Goal: Task Accomplishment & Management: Complete application form

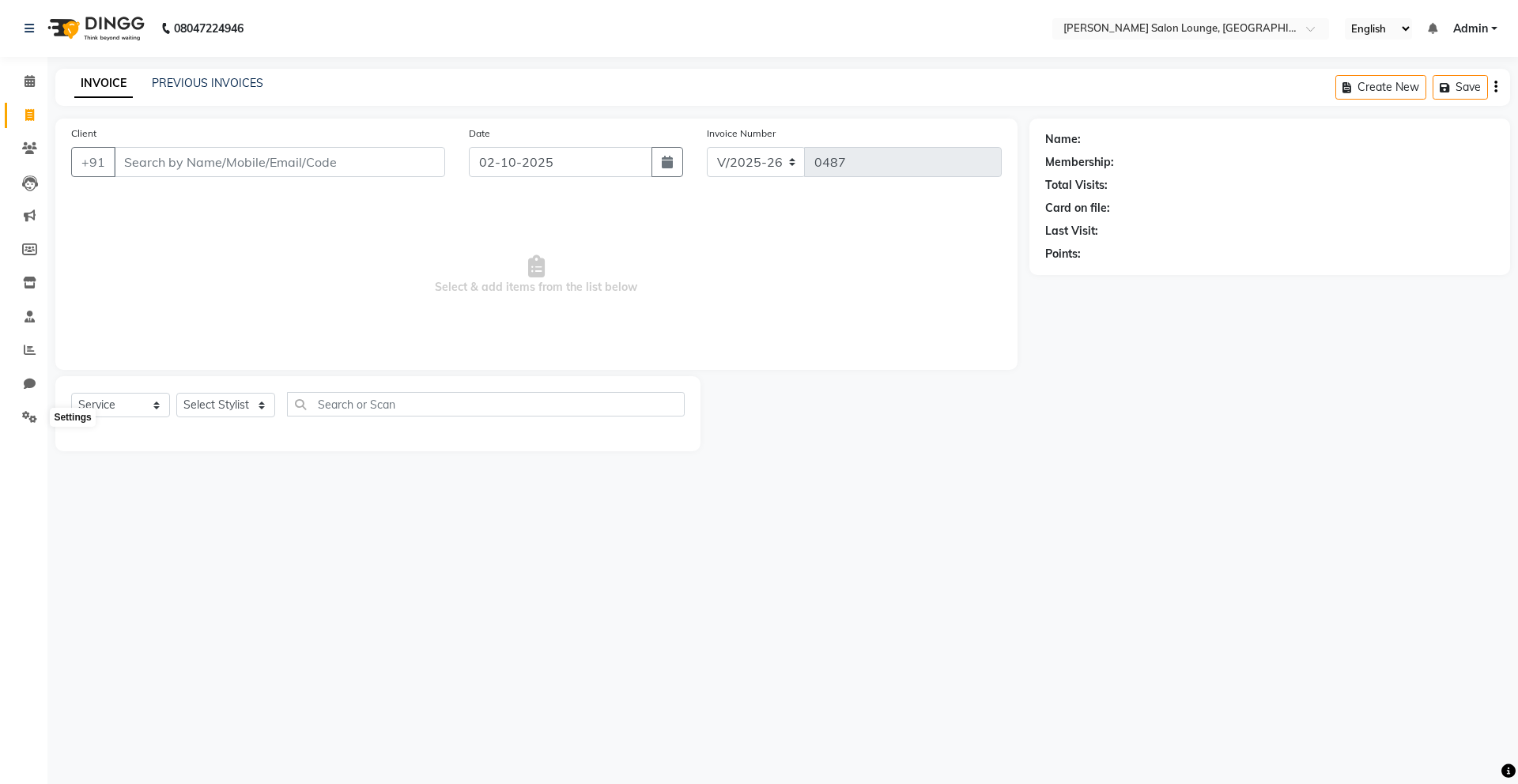
select select "8909"
select select "service"
click at [24, 422] on icon at bounding box center [29, 417] width 15 height 12
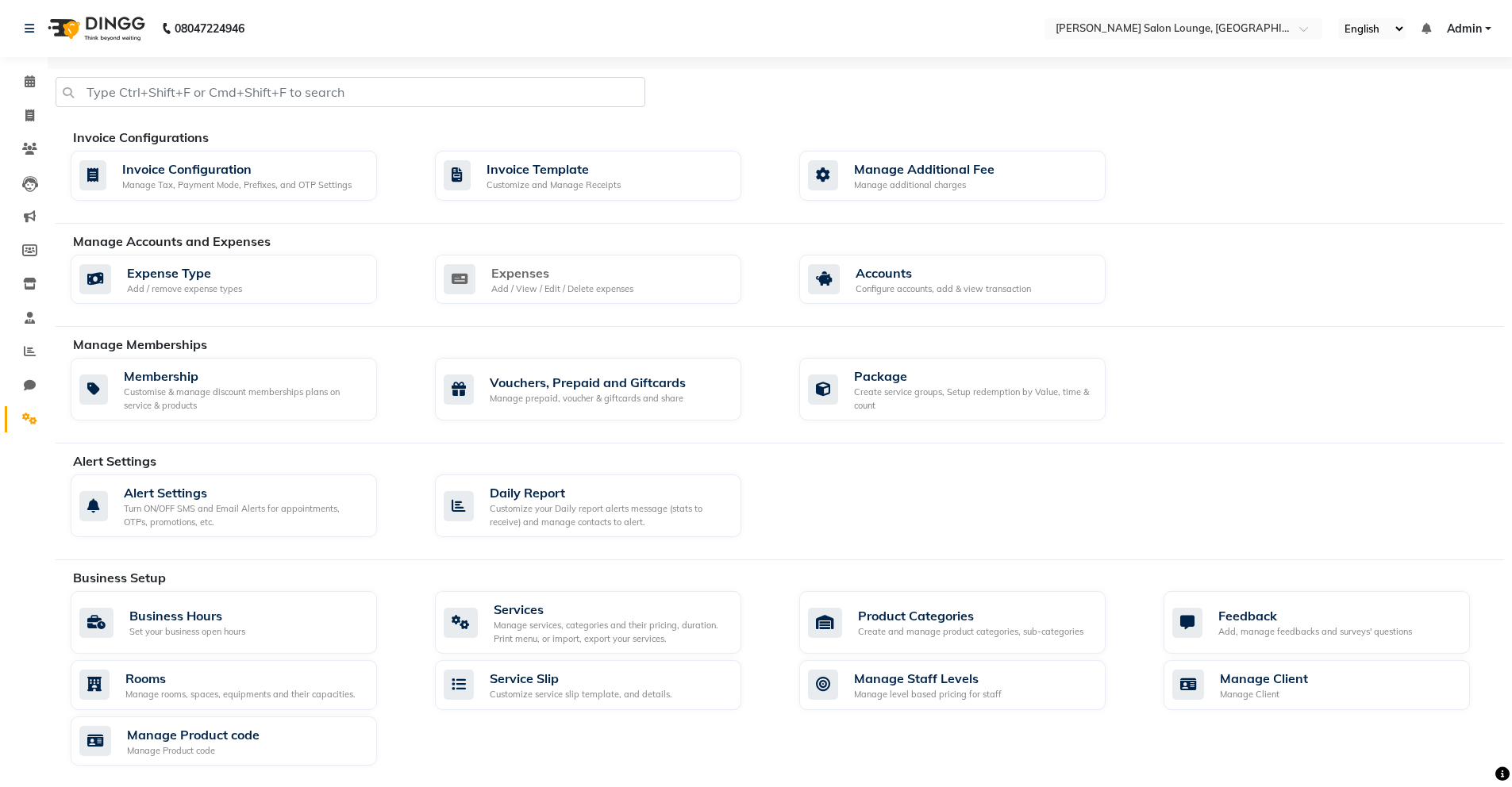
click at [480, 254] on link "Expenses Add / View / Edit / Delete expenses" at bounding box center [605, 279] width 340 height 50
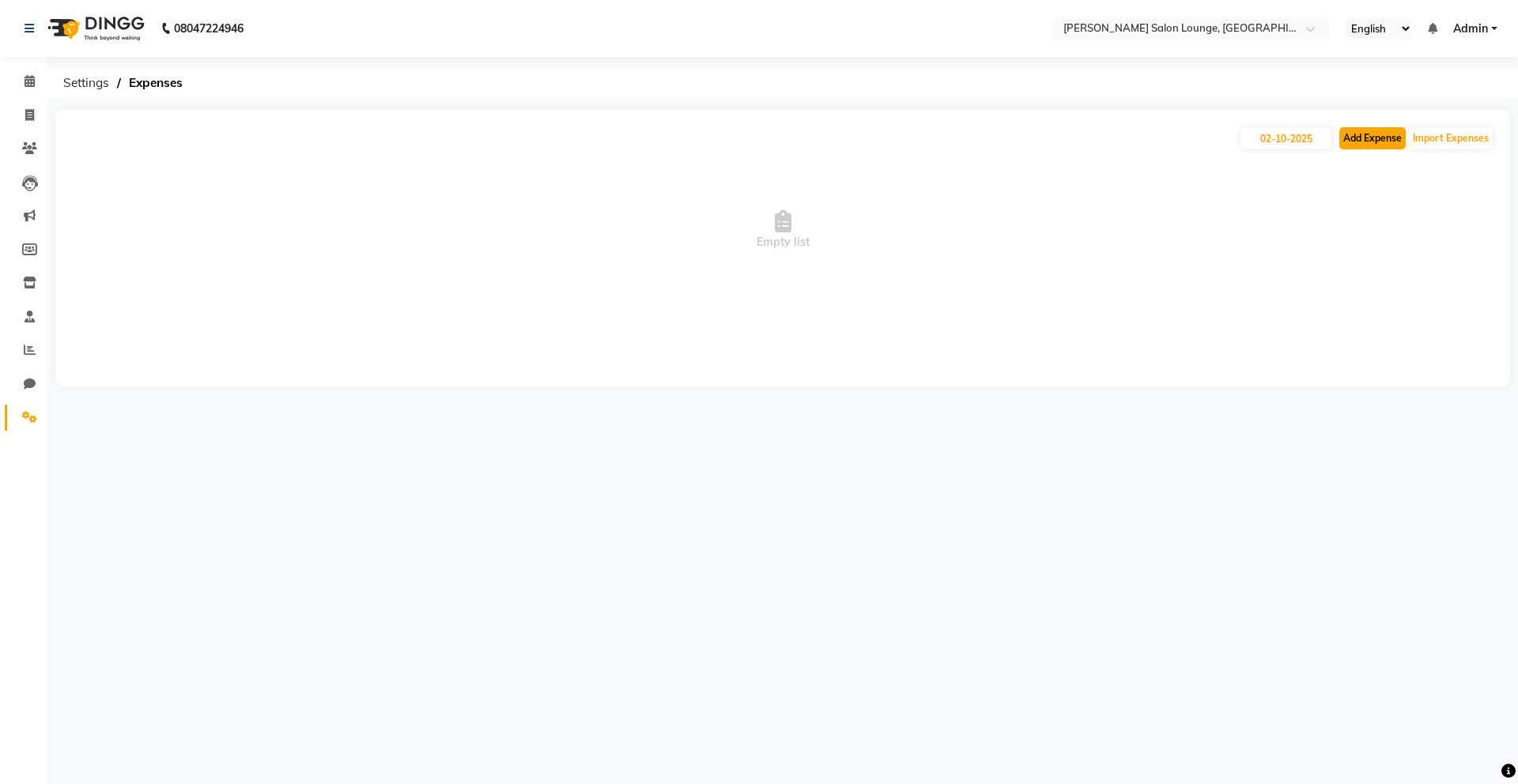
click at [1358, 145] on button "Add Expense" at bounding box center [1373, 138] width 67 height 23
select select "1"
select select "8135"
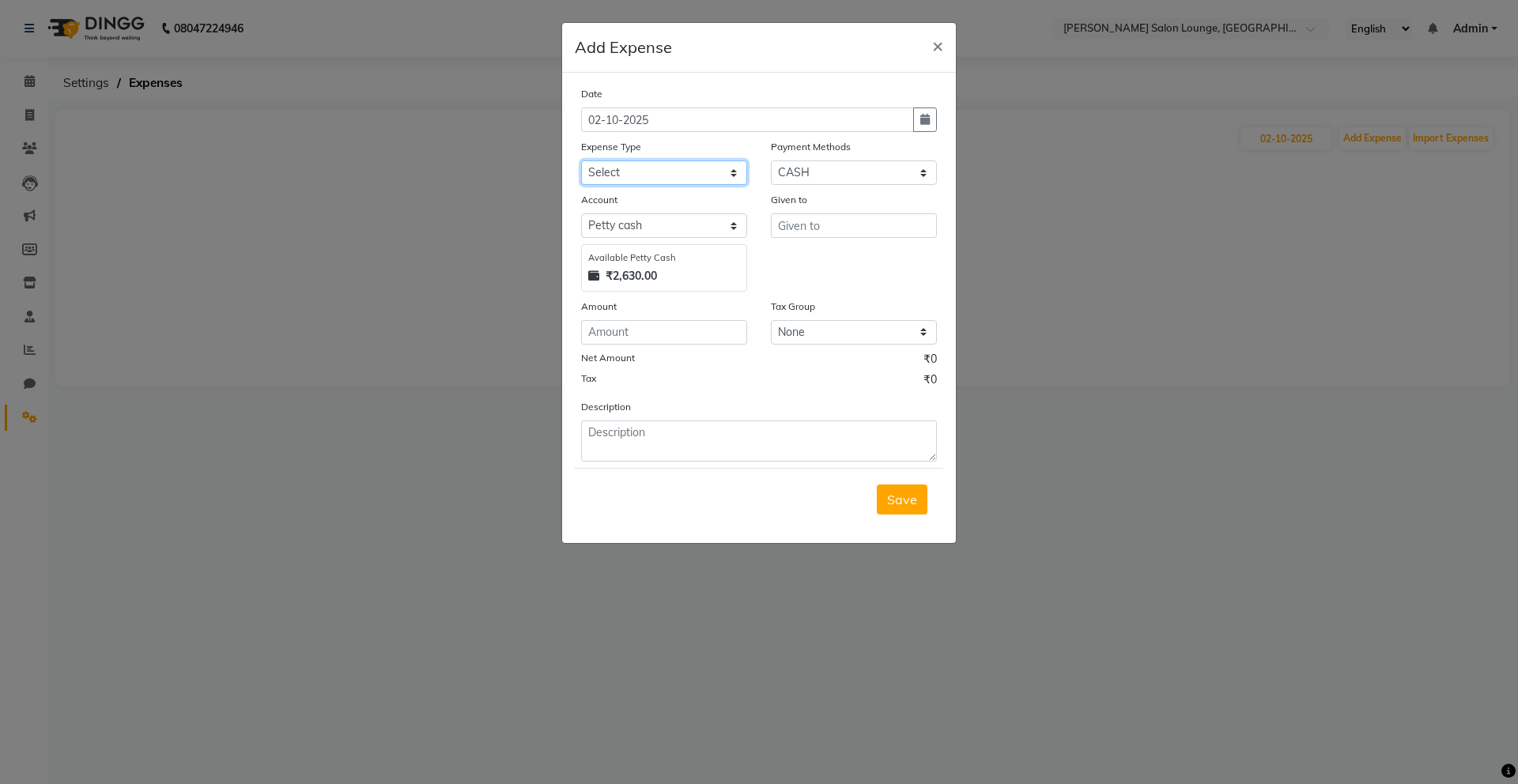
click at [706, 171] on select "Select Advance Salary Bank charges Car maintenance Cash transfer to bank Cash t…" at bounding box center [664, 172] width 166 height 24
select select "24414"
click at [581, 161] on select "Select Advance Salary Bank charges Car maintenance Cash transfer to bank Cash t…" at bounding box center [664, 172] width 166 height 24
click at [821, 219] on input "text" at bounding box center [854, 225] width 166 height 24
type input "[PERSON_NAME]"
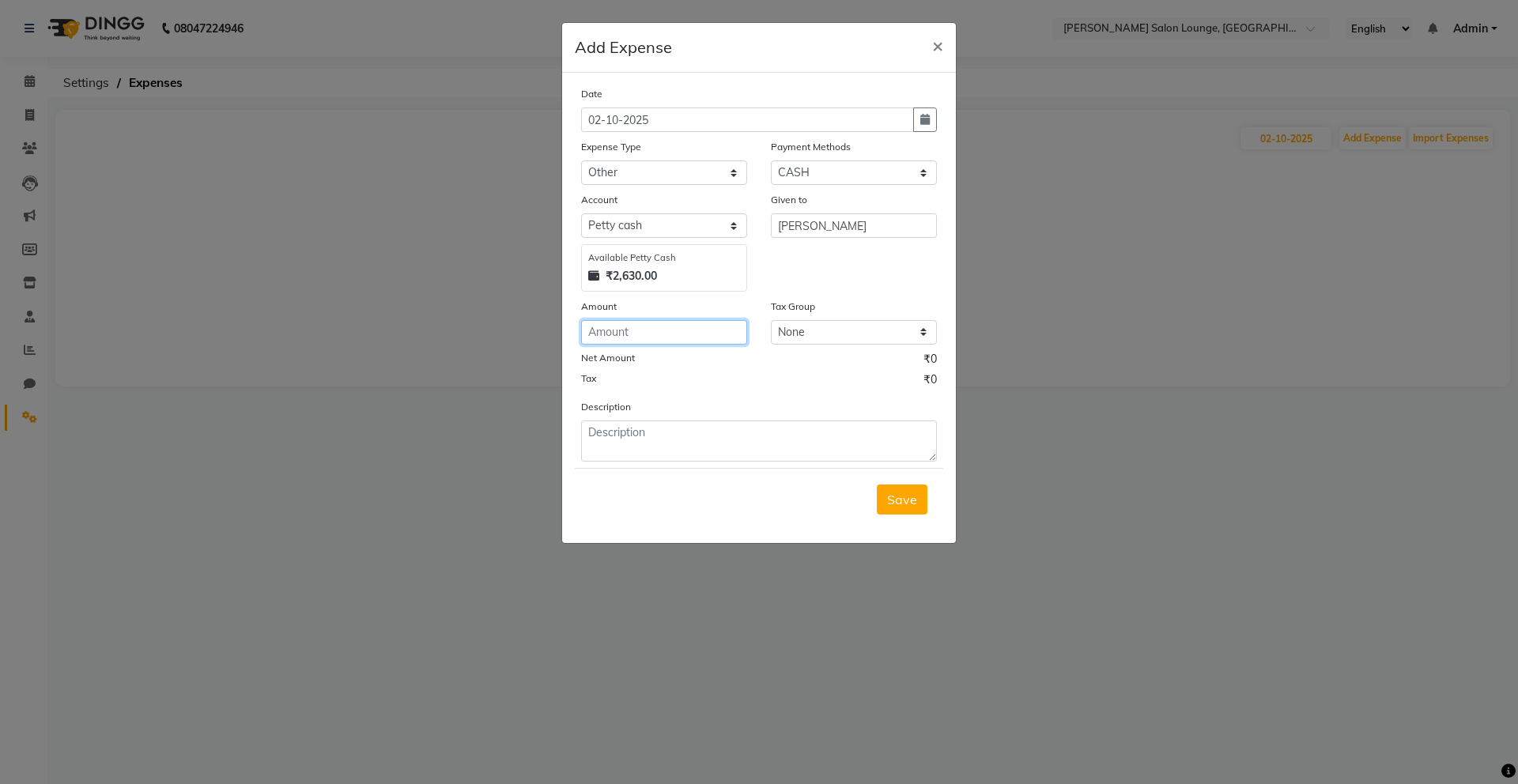
click at [661, 341] on input "number" at bounding box center [664, 332] width 166 height 24
type input "400"
click at [691, 453] on textarea at bounding box center [758, 440] width 356 height 41
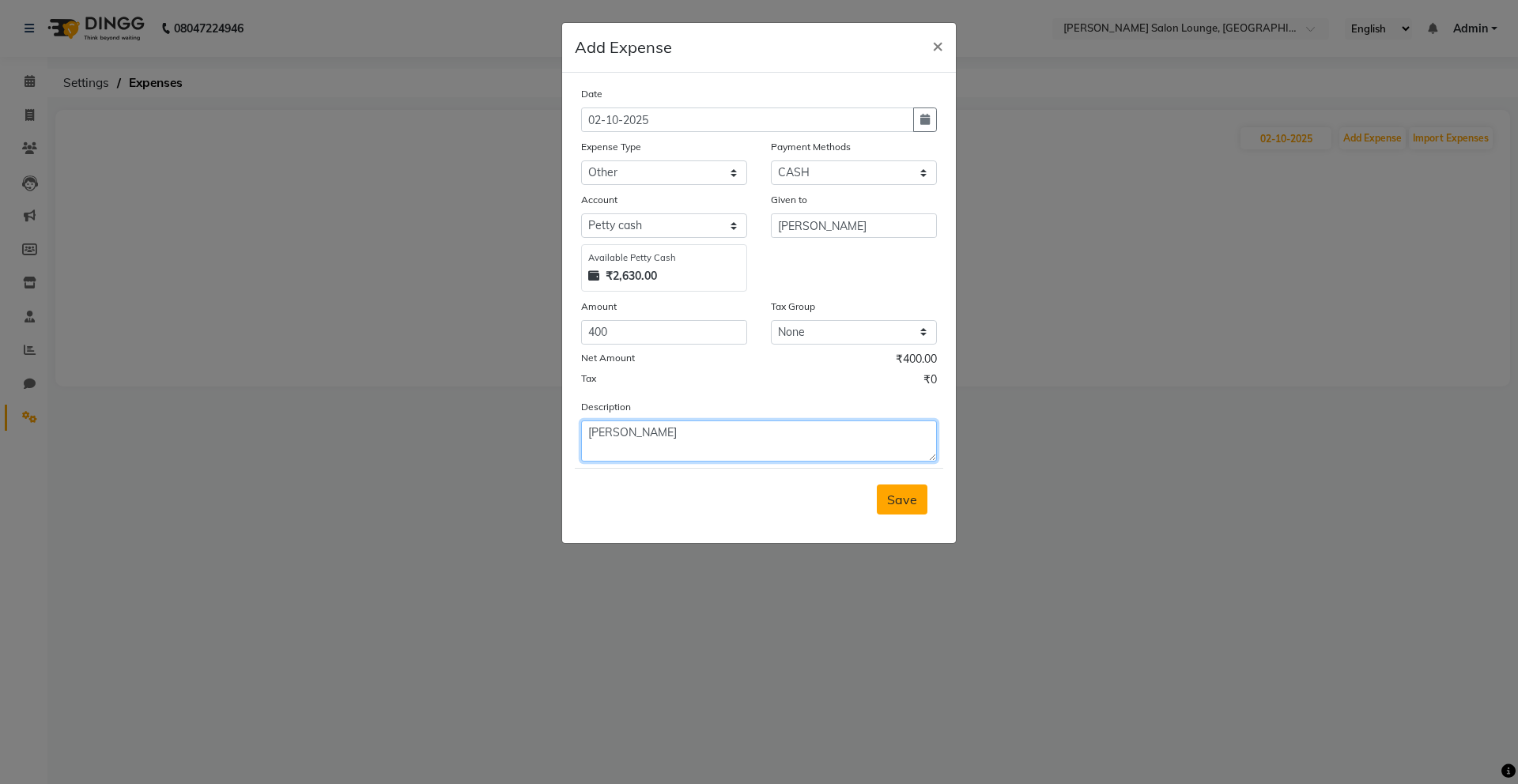
type textarea "[PERSON_NAME]"
click at [895, 502] on span "Save" at bounding box center [902, 499] width 30 height 16
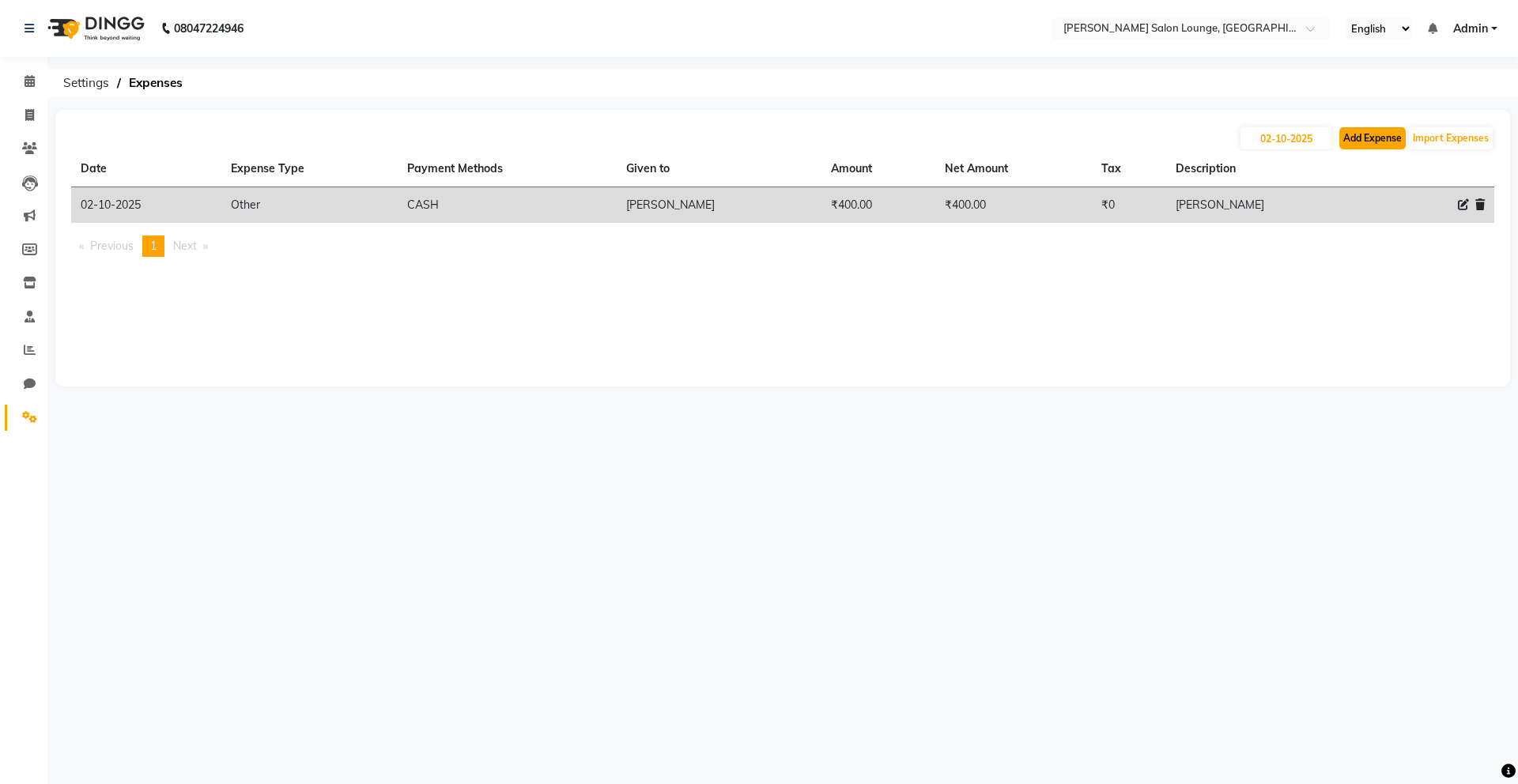
click at [1364, 146] on button "Add Expense" at bounding box center [1373, 138] width 67 height 23
select select "1"
select select "8135"
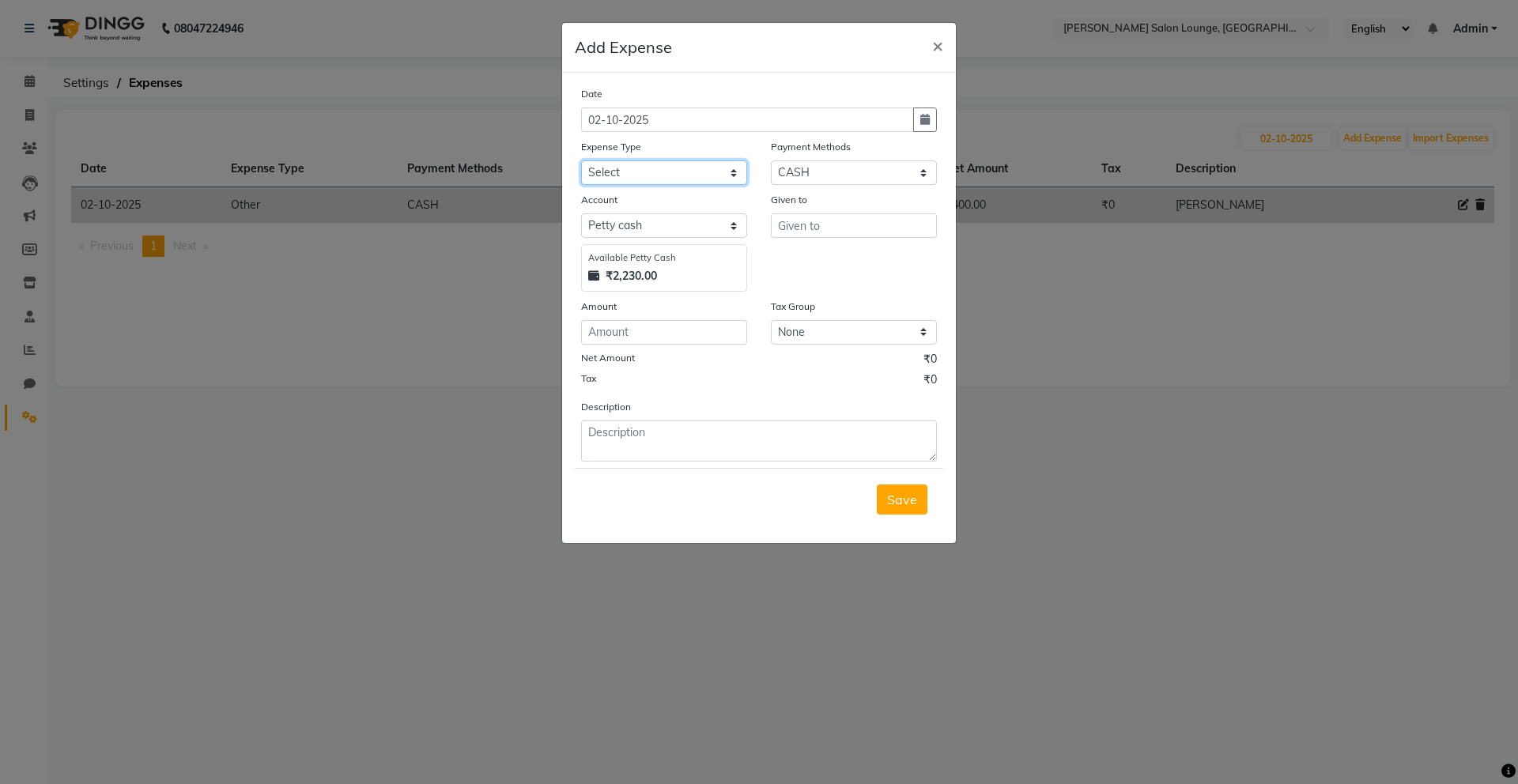
click at [721, 169] on select "Select Advance Salary Bank charges Car maintenance Cash transfer to bank Cash t…" at bounding box center [664, 172] width 166 height 24
select select "24422"
click at [581, 161] on select "Select Advance Salary Bank charges Car maintenance Cash transfer to bank Cash t…" at bounding box center [664, 172] width 166 height 24
click at [827, 217] on input "text" at bounding box center [854, 225] width 166 height 24
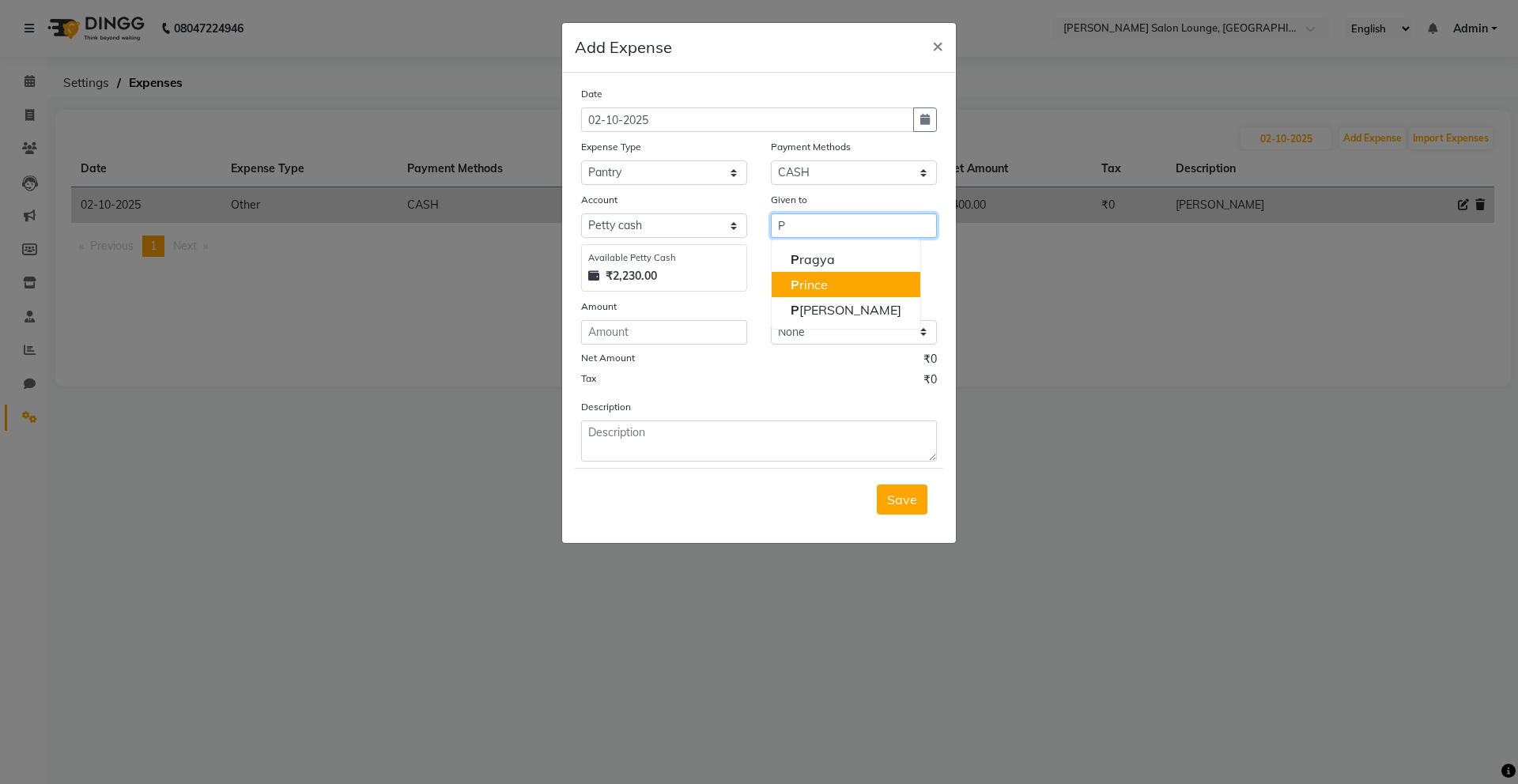
click at [824, 280] on ngb-highlight "P rince" at bounding box center [809, 285] width 37 height 16
type input "Prince"
click at [716, 328] on input "number" at bounding box center [664, 332] width 166 height 24
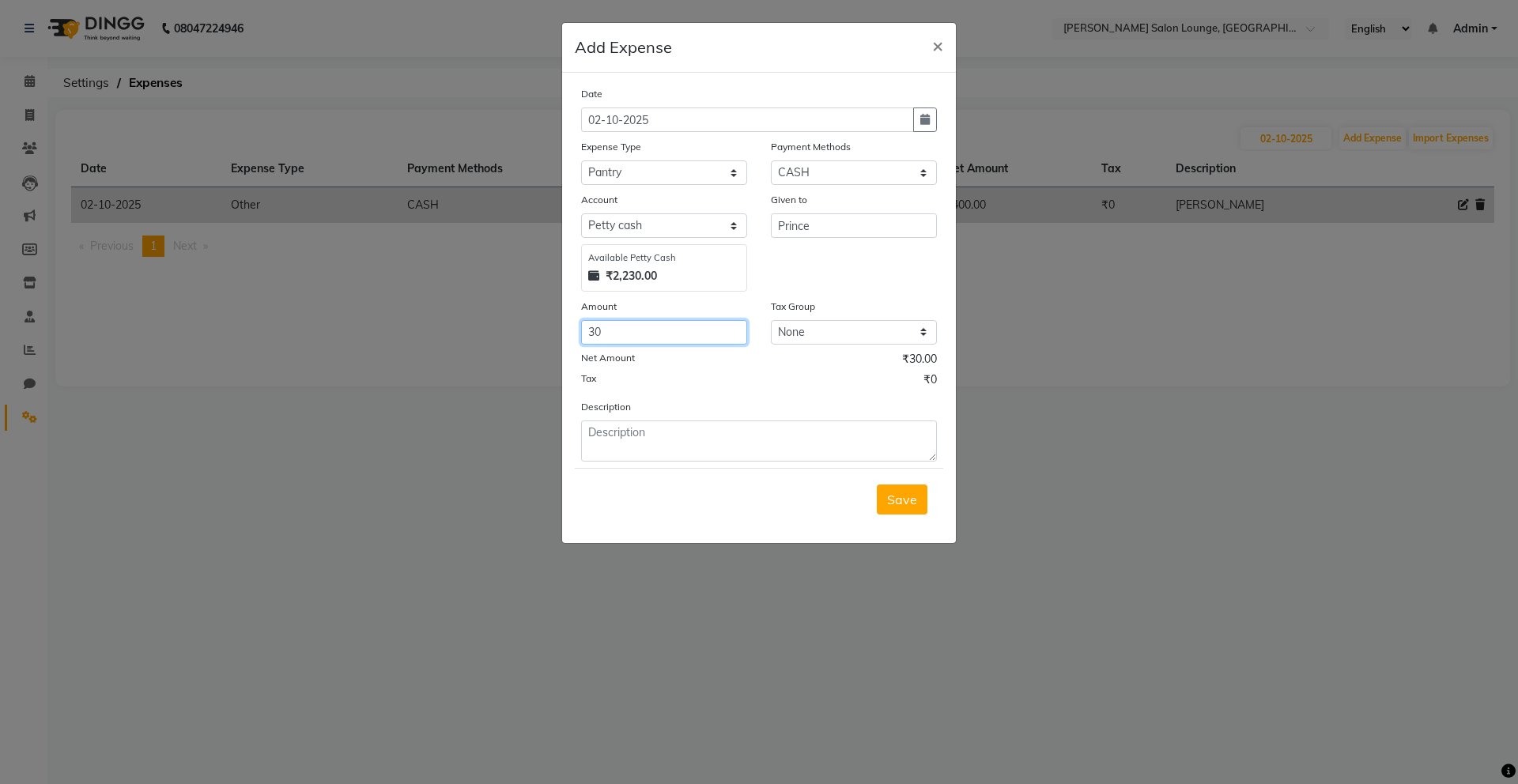
type input "30"
click at [755, 433] on textarea at bounding box center [758, 440] width 356 height 41
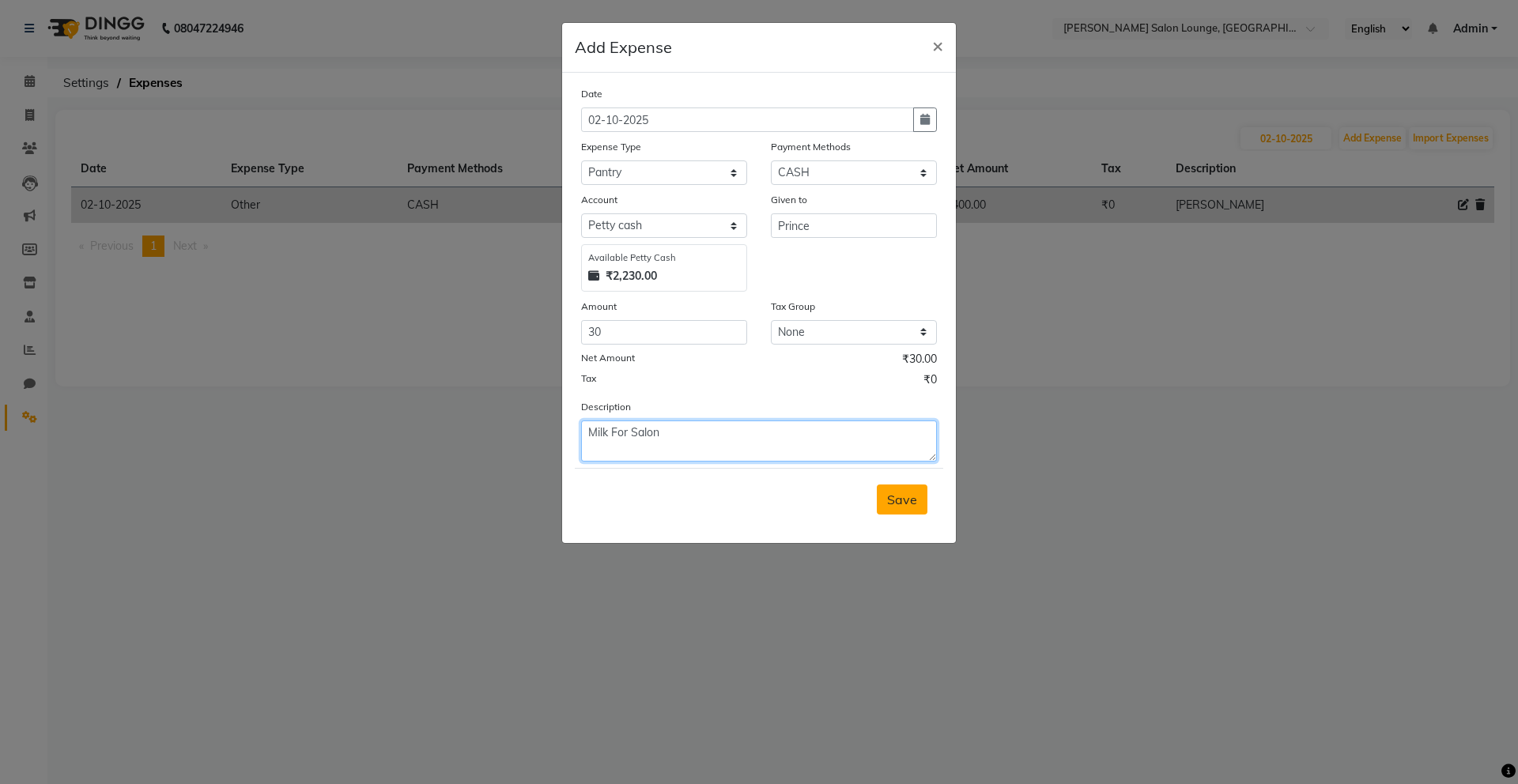
type textarea "Milk For Salon"
click at [911, 498] on span "Save" at bounding box center [902, 499] width 30 height 16
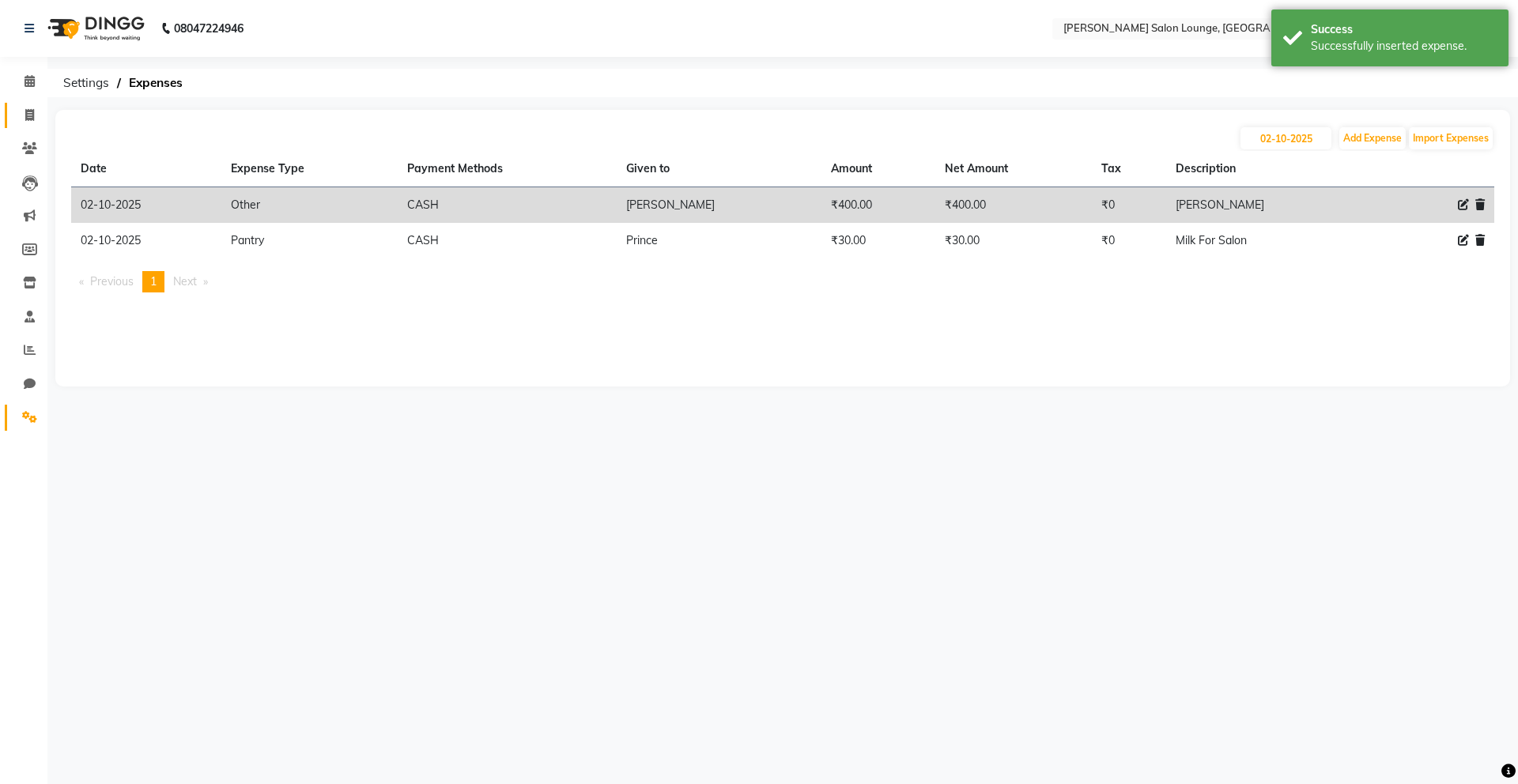
click at [34, 114] on span at bounding box center [29, 115] width 27 height 19
select select "service"
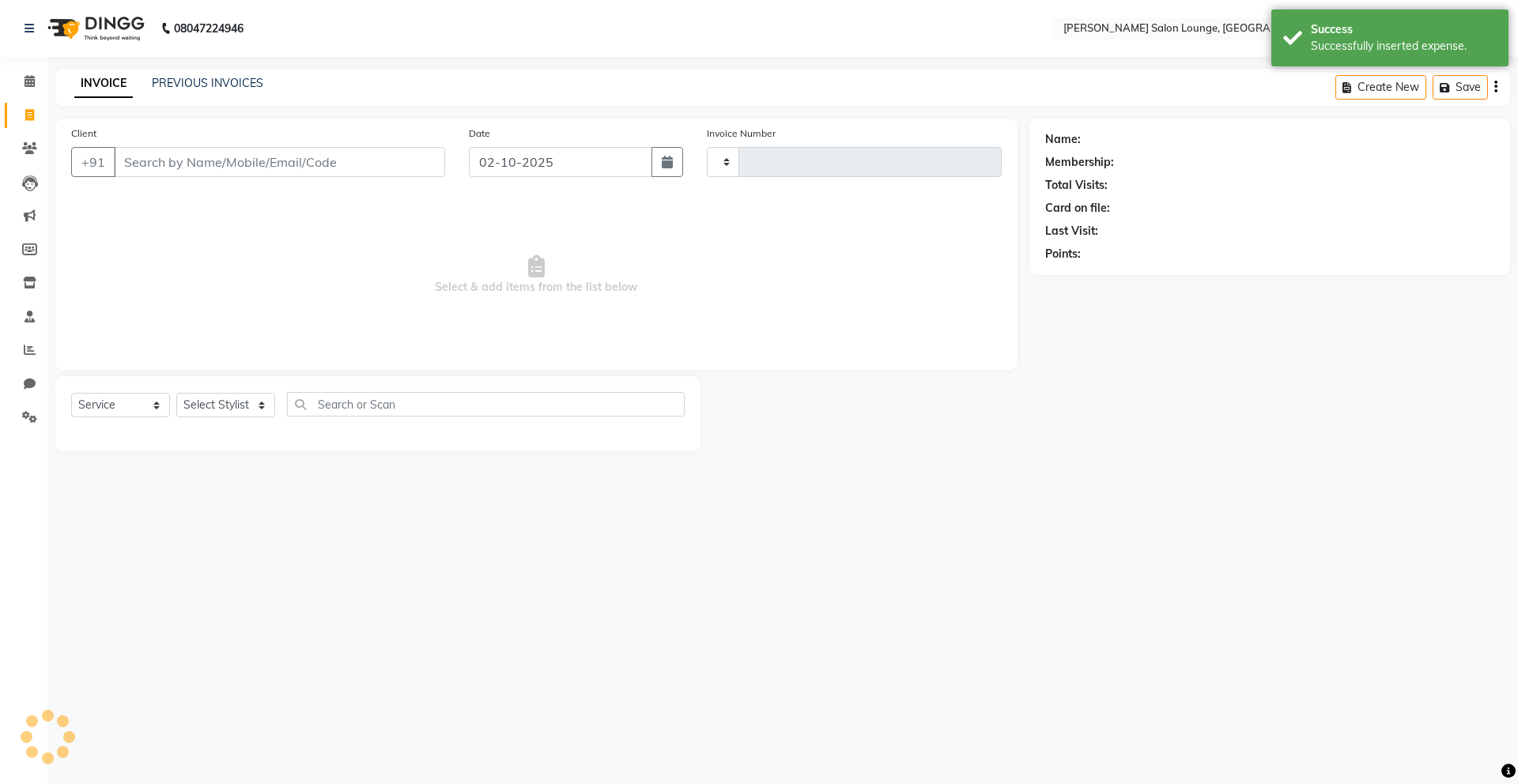
type input "0487"
select select "8909"
click at [36, 79] on span at bounding box center [29, 81] width 27 height 19
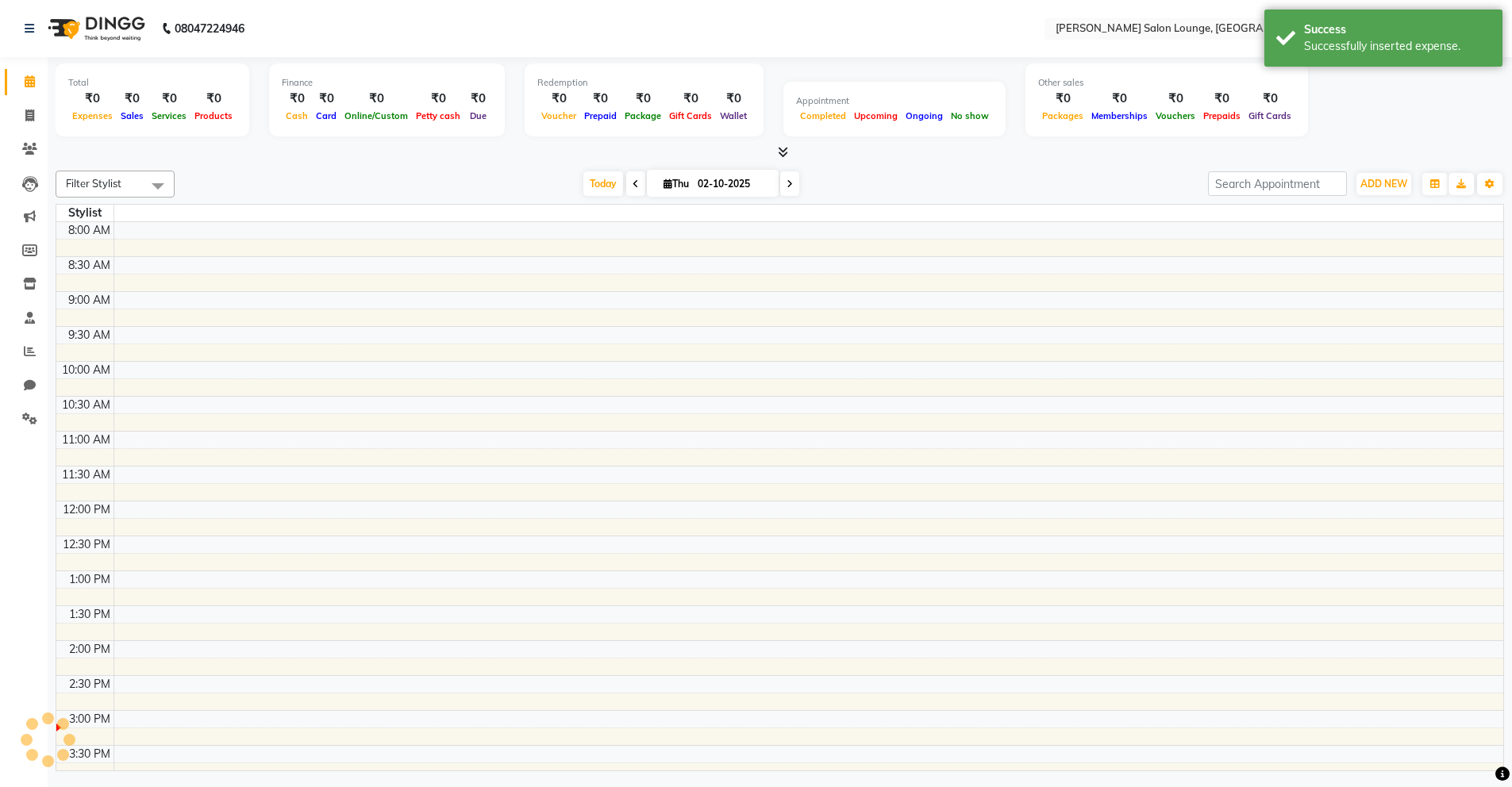
scroll to position [362, 0]
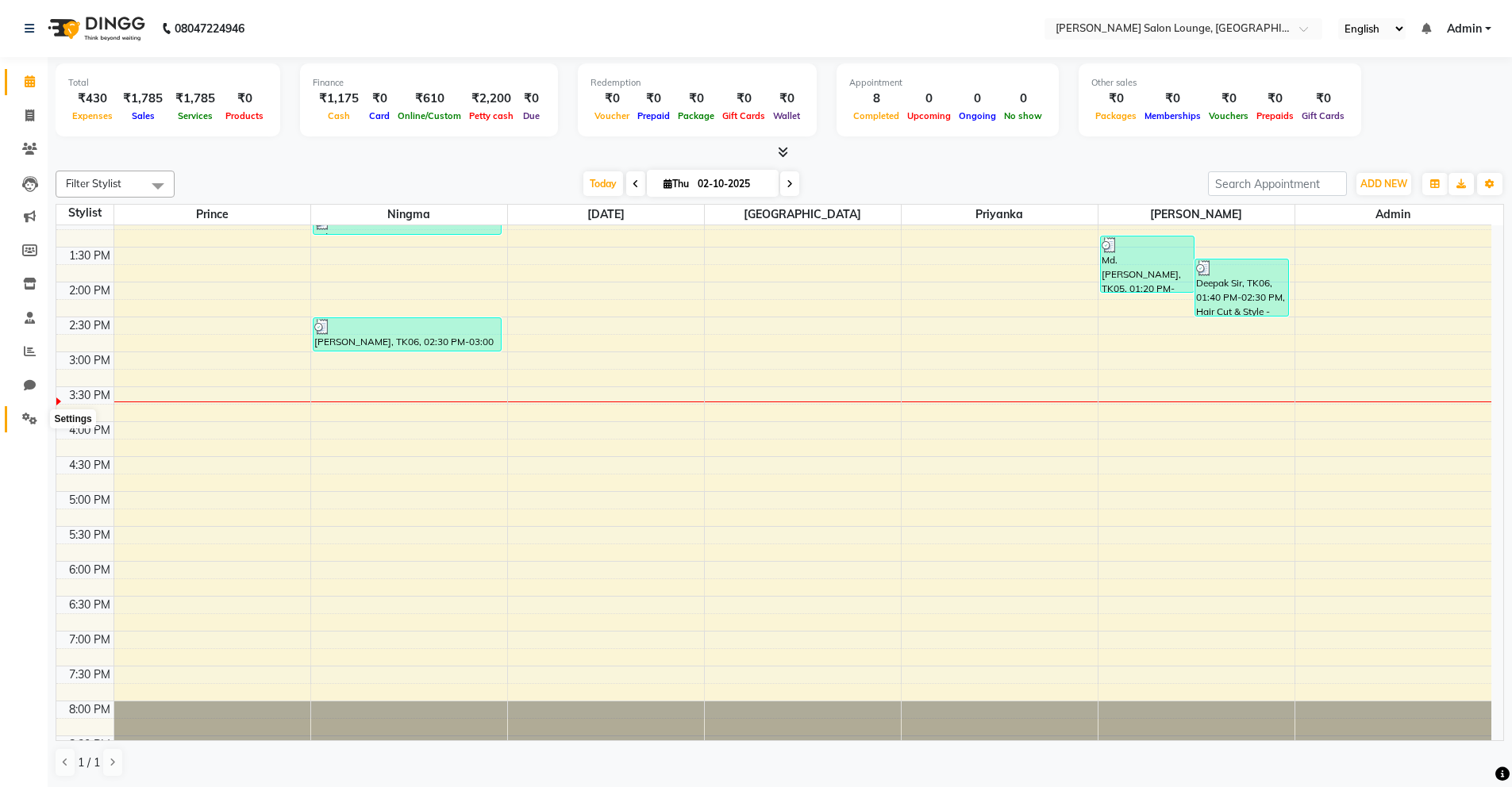
click at [28, 413] on icon at bounding box center [29, 419] width 15 height 12
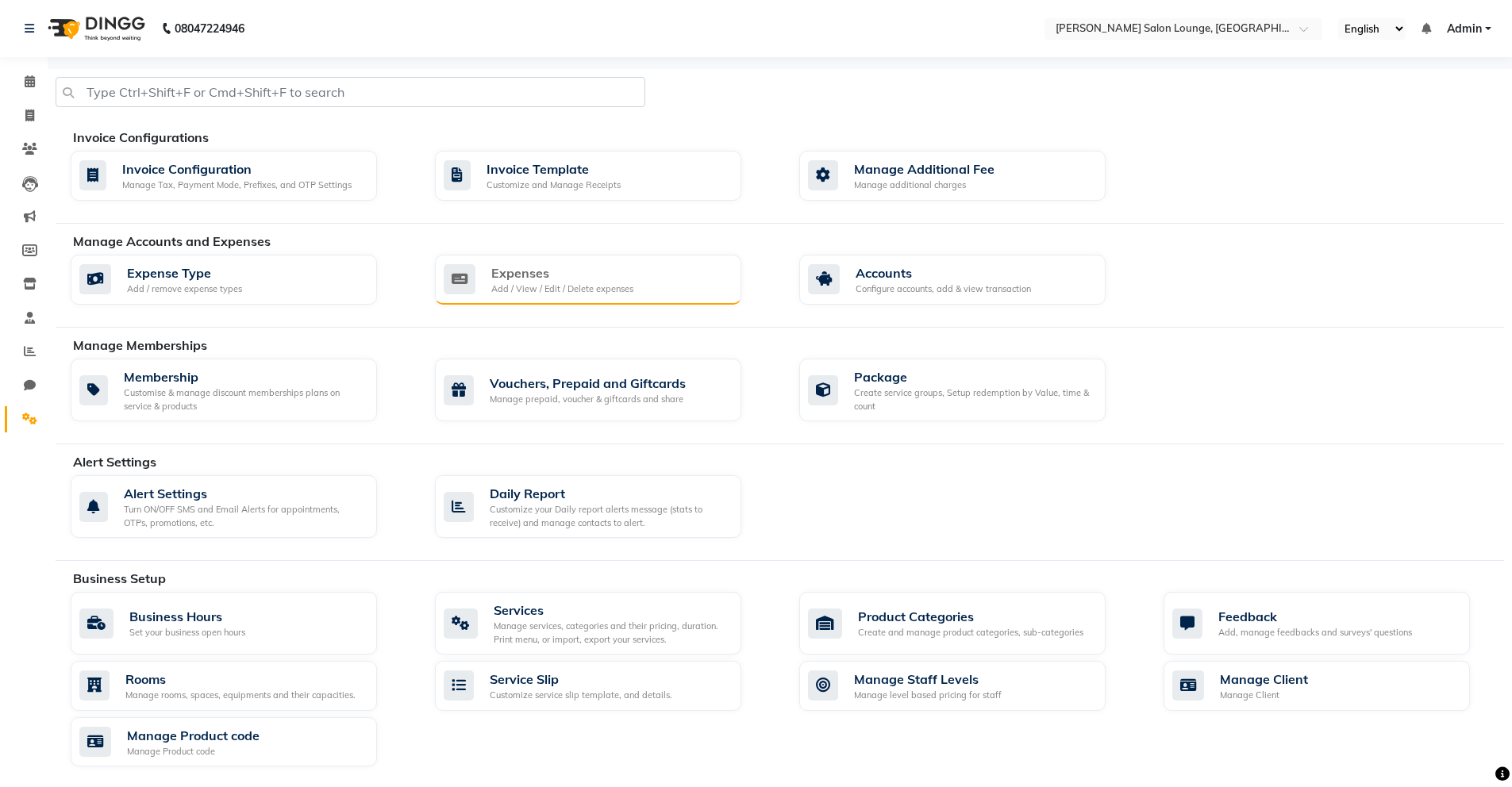
click at [607, 271] on div "Expenses" at bounding box center [562, 272] width 143 height 19
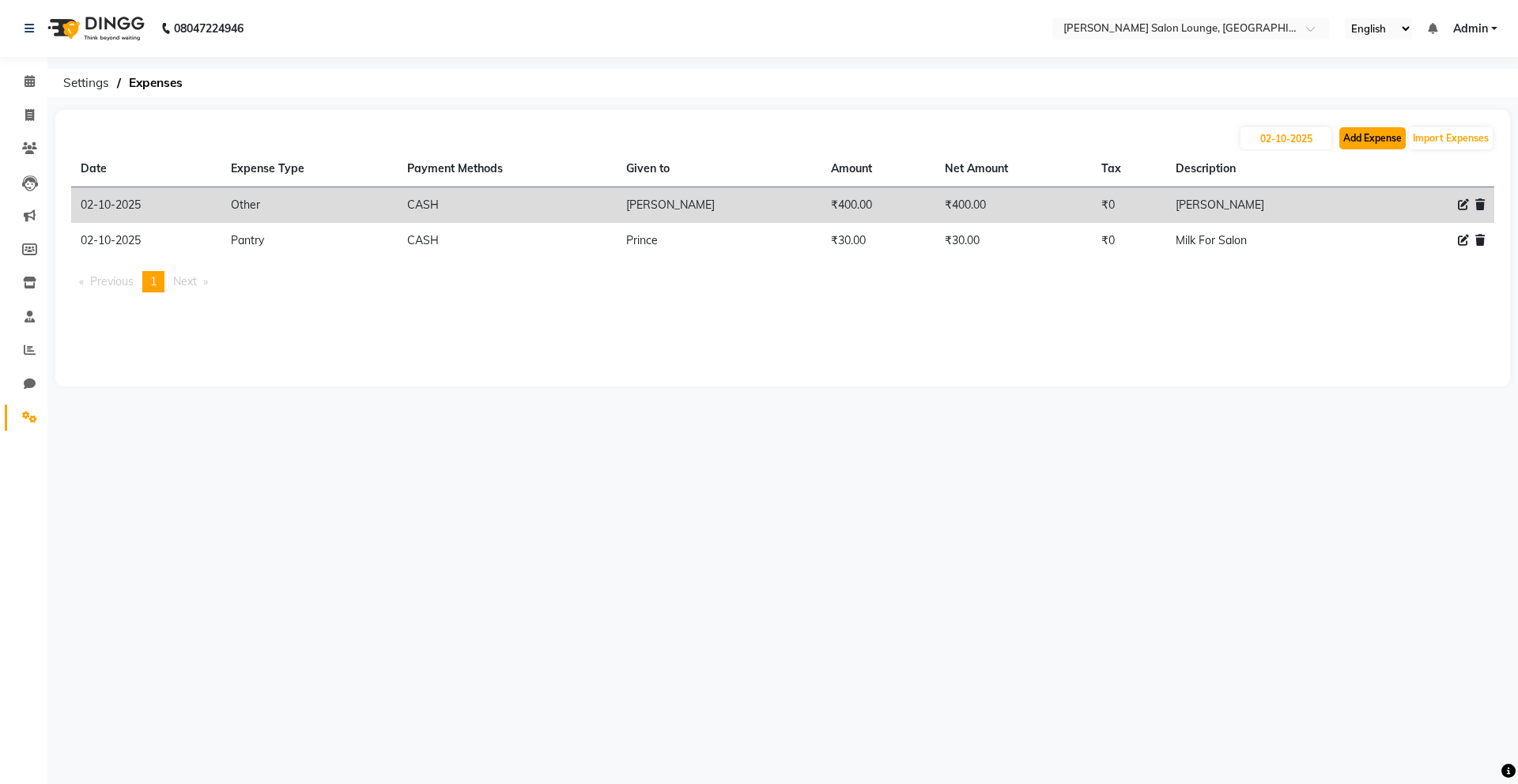
click at [1368, 141] on button "Add Expense" at bounding box center [1373, 138] width 67 height 23
select select "1"
select select "8135"
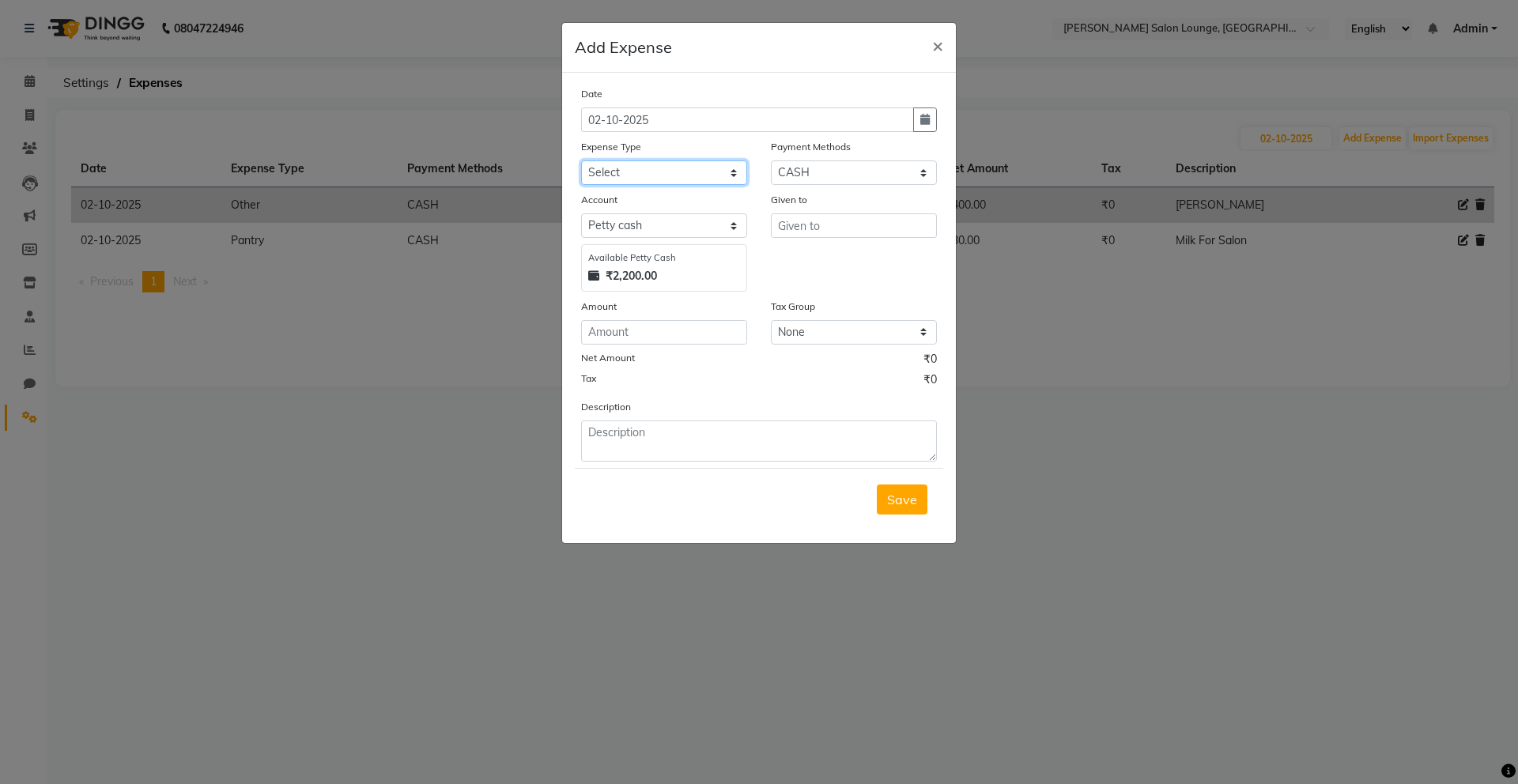
click at [709, 168] on select "Select Advance Salary Bank charges Car maintenance Cash transfer to bank Cash t…" at bounding box center [664, 172] width 166 height 24
select select "24414"
click at [581, 161] on select "Select Advance Salary Bank charges Car maintenance Cash transfer to bank Cash t…" at bounding box center [664, 172] width 166 height 24
click at [812, 219] on input "text" at bounding box center [854, 225] width 166 height 24
click at [830, 225] on input "Abhishek Father" at bounding box center [854, 225] width 166 height 24
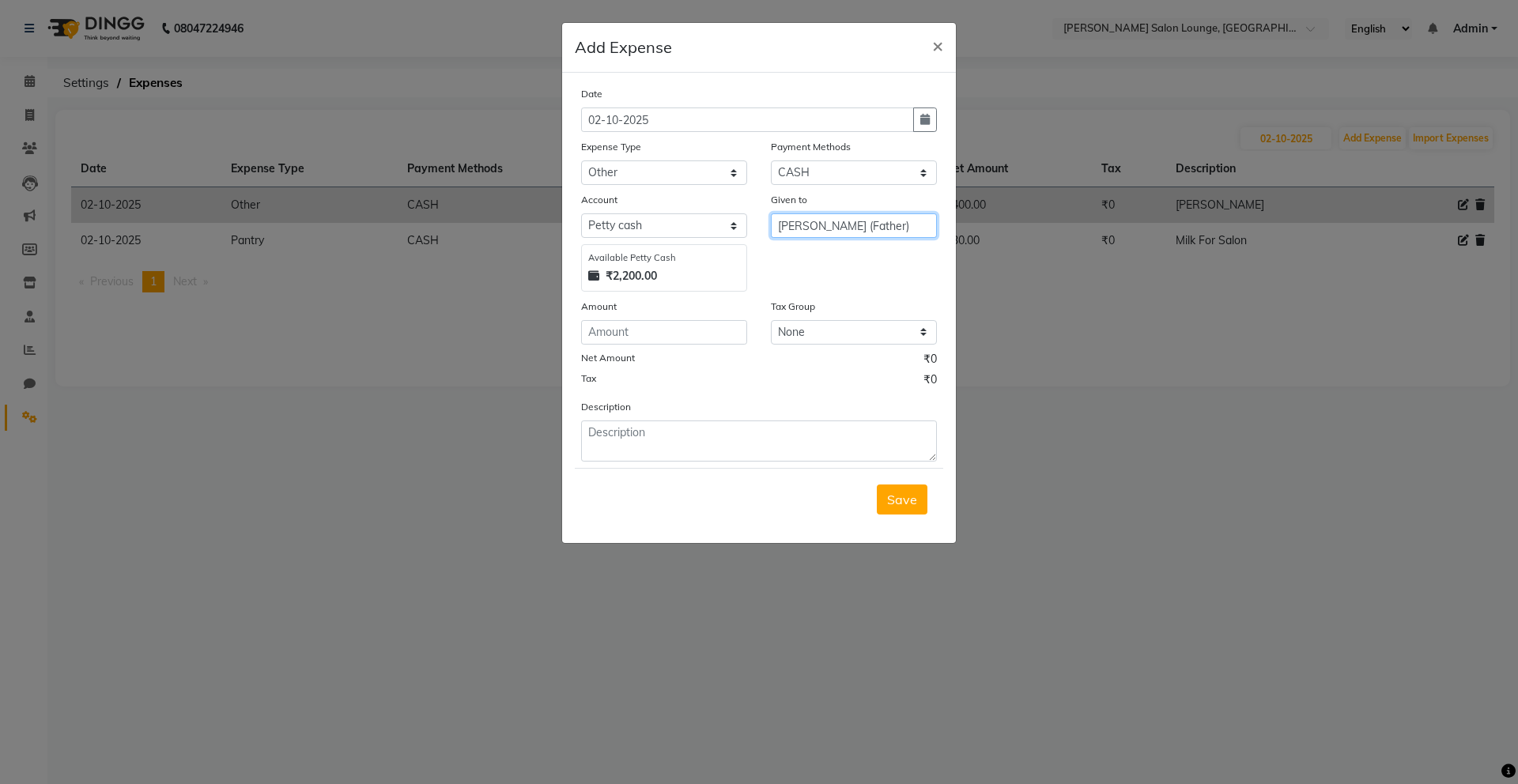
type input "[PERSON_NAME] (Father)"
click at [651, 328] on input "number" at bounding box center [664, 332] width 166 height 24
type input "200"
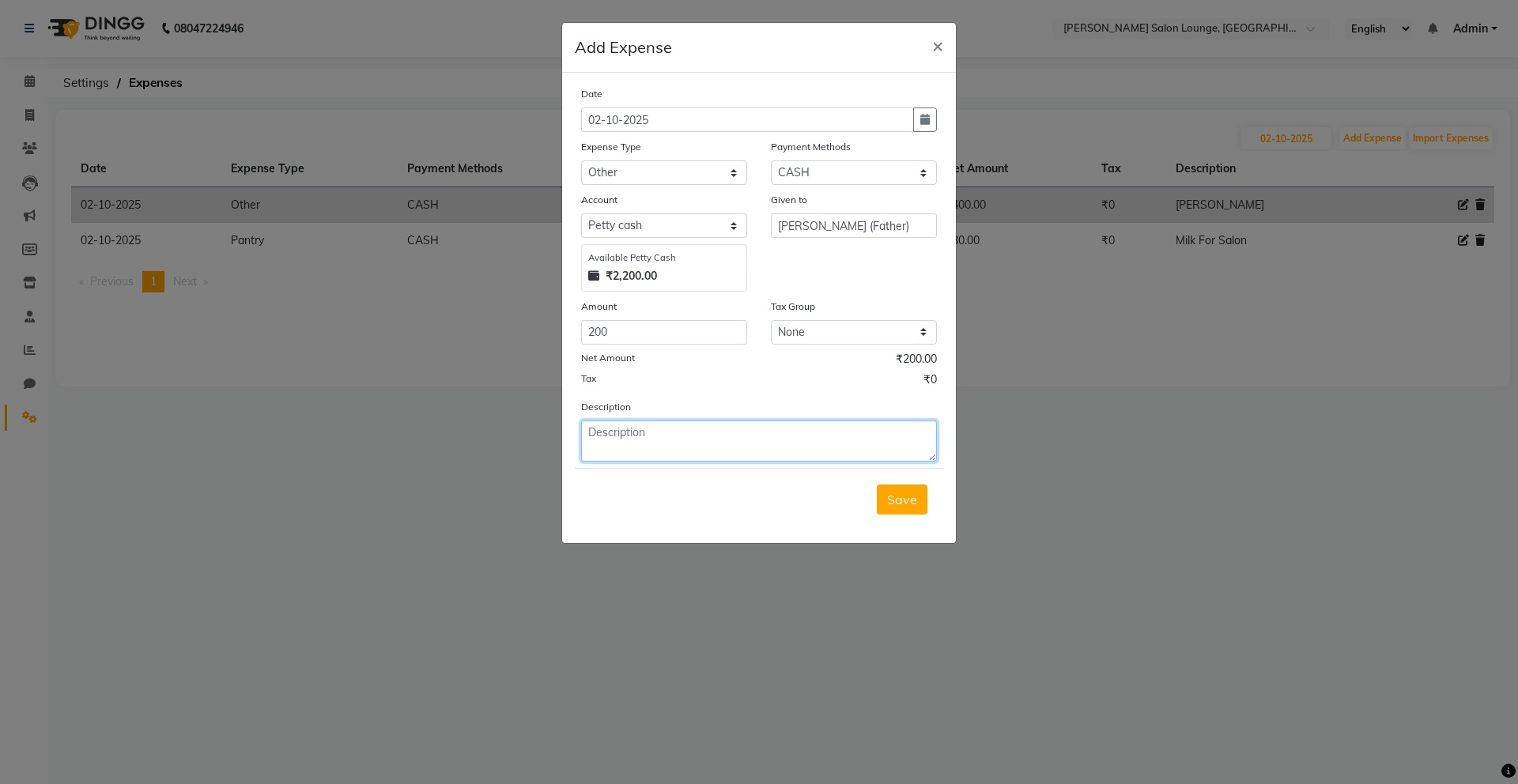
click at [773, 430] on textarea at bounding box center [758, 440] width 356 height 41
type textarea "Tent"
click at [910, 503] on span "Save" at bounding box center [902, 499] width 30 height 16
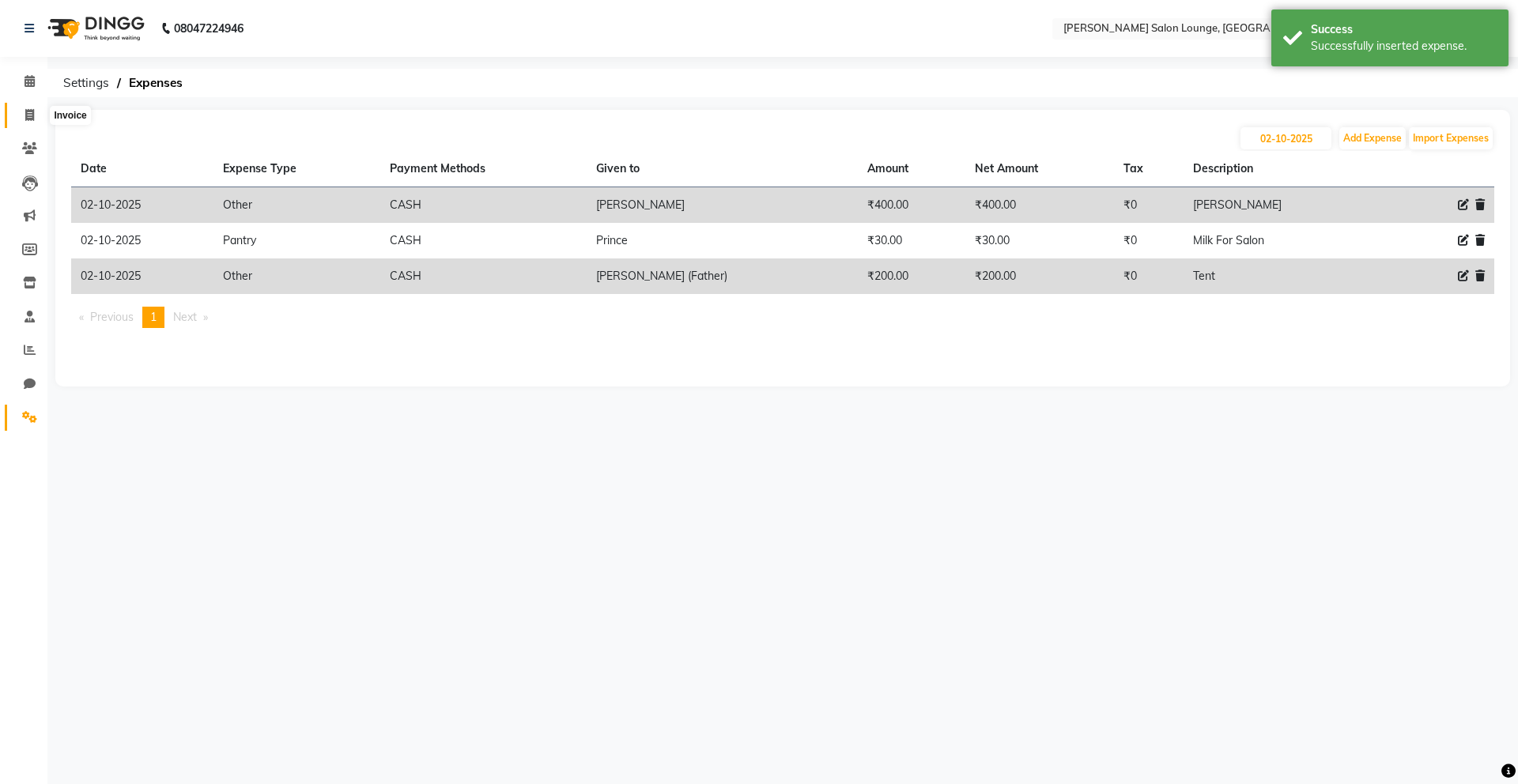
click at [30, 113] on icon at bounding box center [29, 115] width 9 height 12
select select "service"
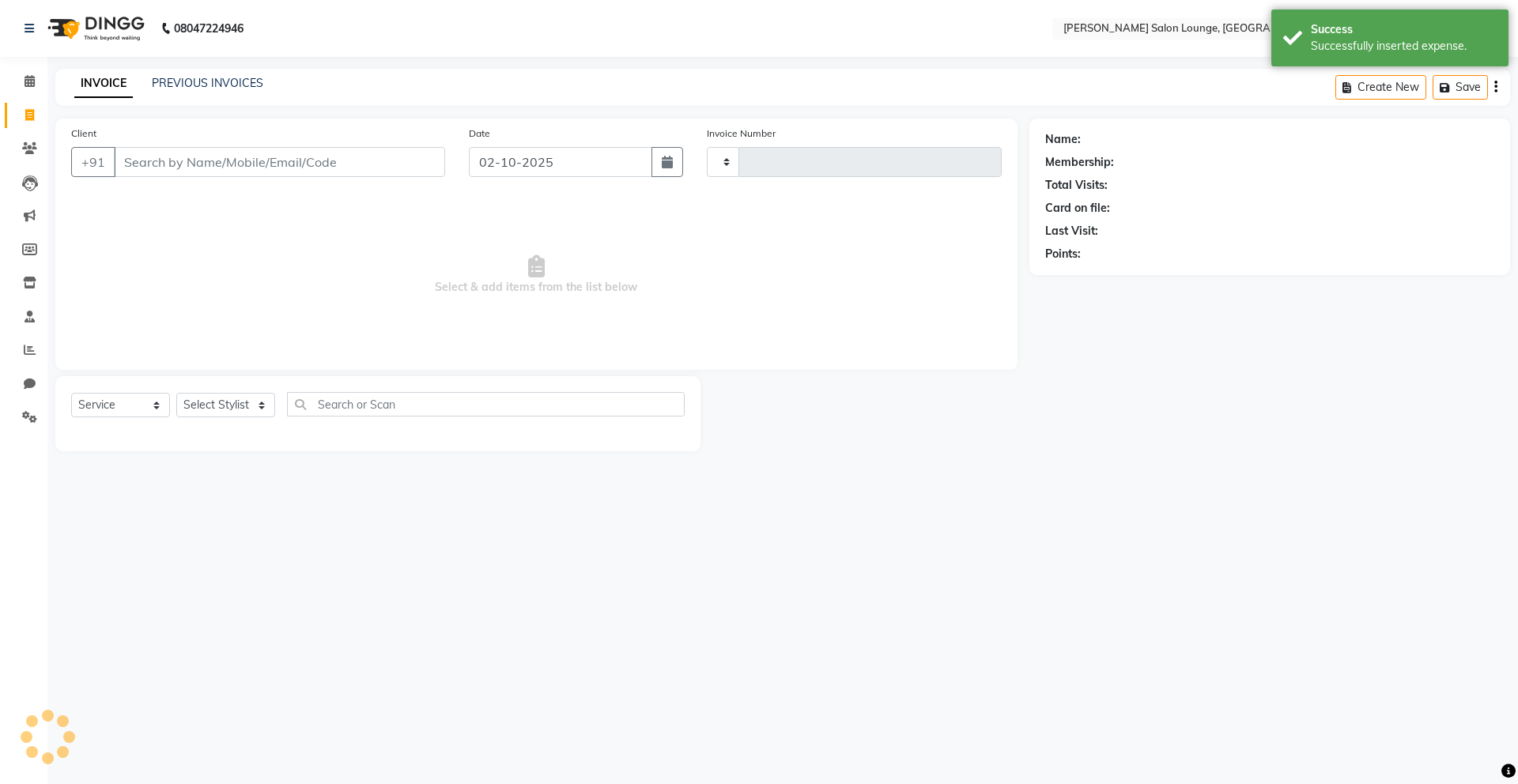
type input "0487"
select select "8909"
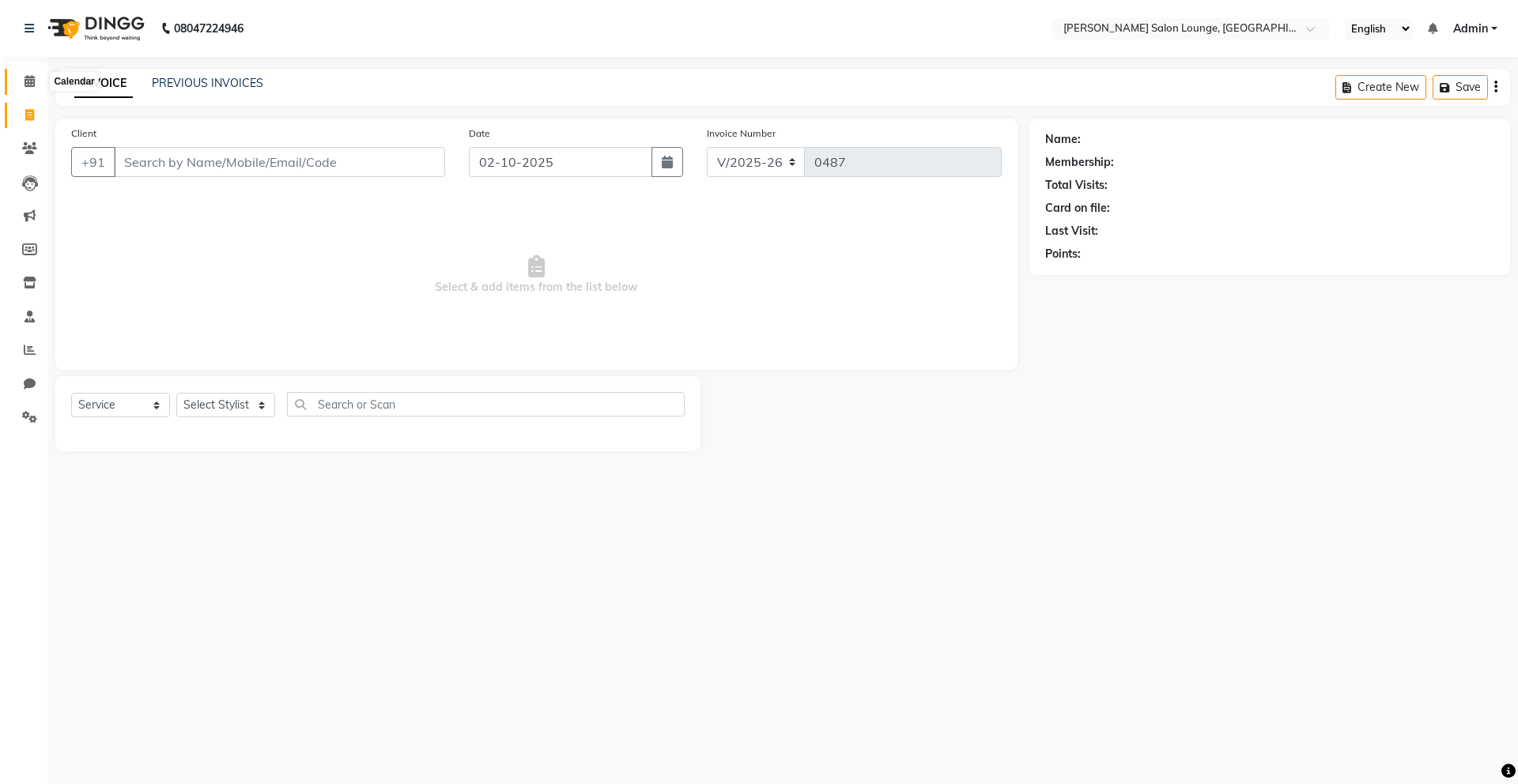
click at [24, 78] on icon at bounding box center [29, 81] width 10 height 12
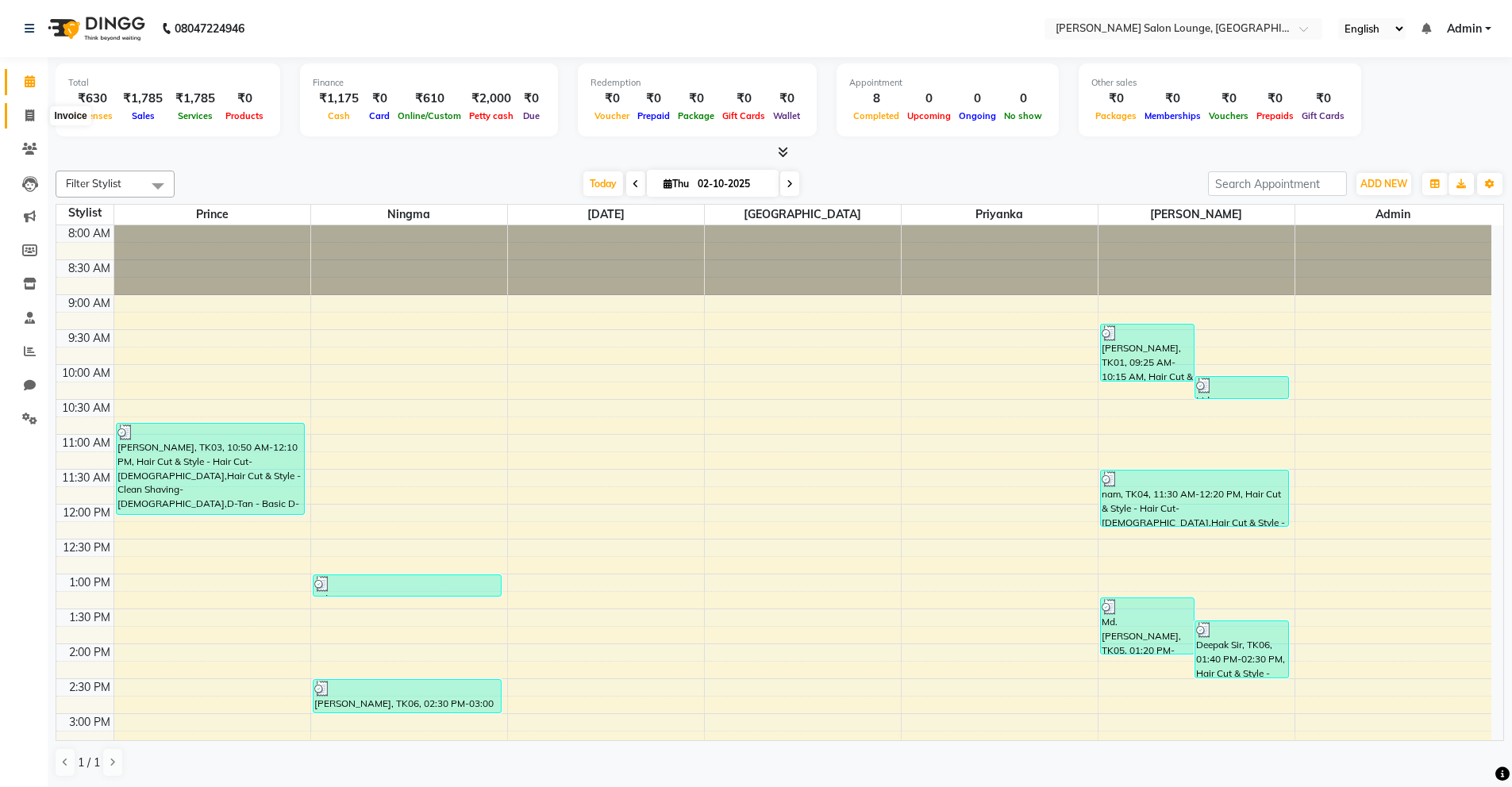
click at [23, 121] on span at bounding box center [29, 116] width 28 height 19
select select "service"
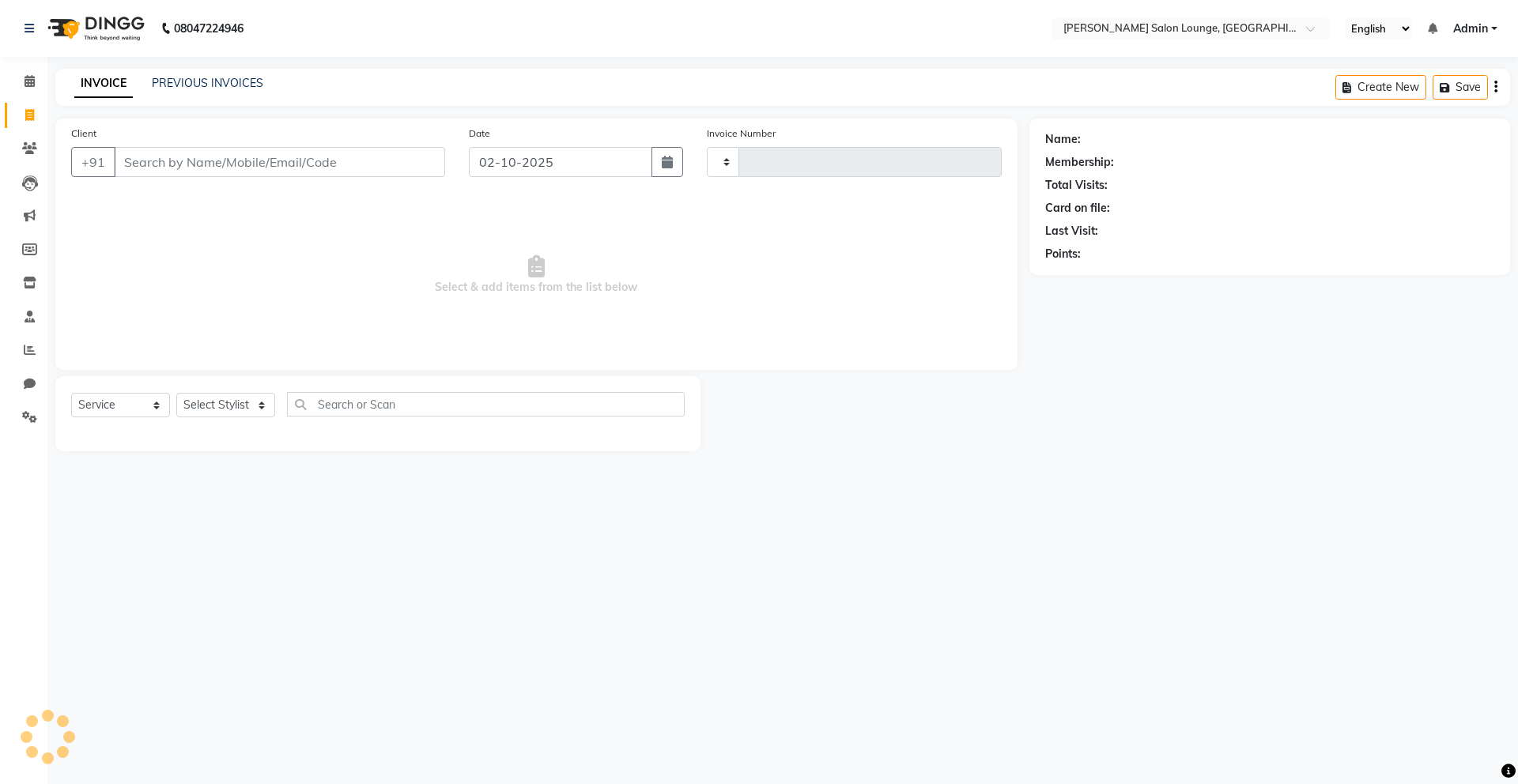
type input "0487"
select select "8909"
click at [319, 163] on input "Client" at bounding box center [279, 161] width 331 height 30
click at [238, 407] on select "Select Stylist [PERSON_NAME] Admin Ningma [PERSON_NAME] [PERSON_NAME][DATE]" at bounding box center [225, 404] width 99 height 24
select select "89952"
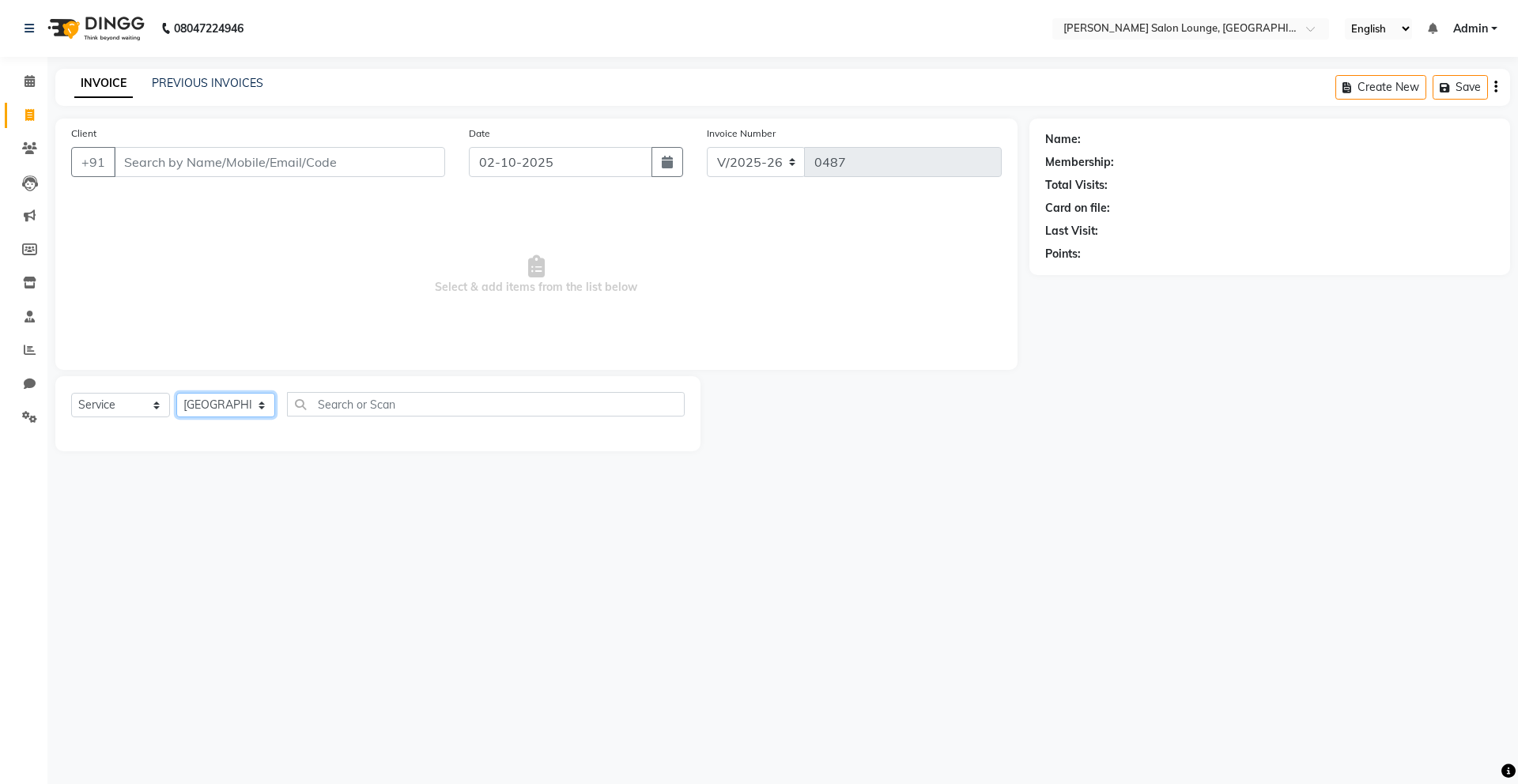
click at [176, 392] on select "Select Stylist [PERSON_NAME] Admin Ningma [PERSON_NAME] [PERSON_NAME][DATE]" at bounding box center [225, 404] width 99 height 24
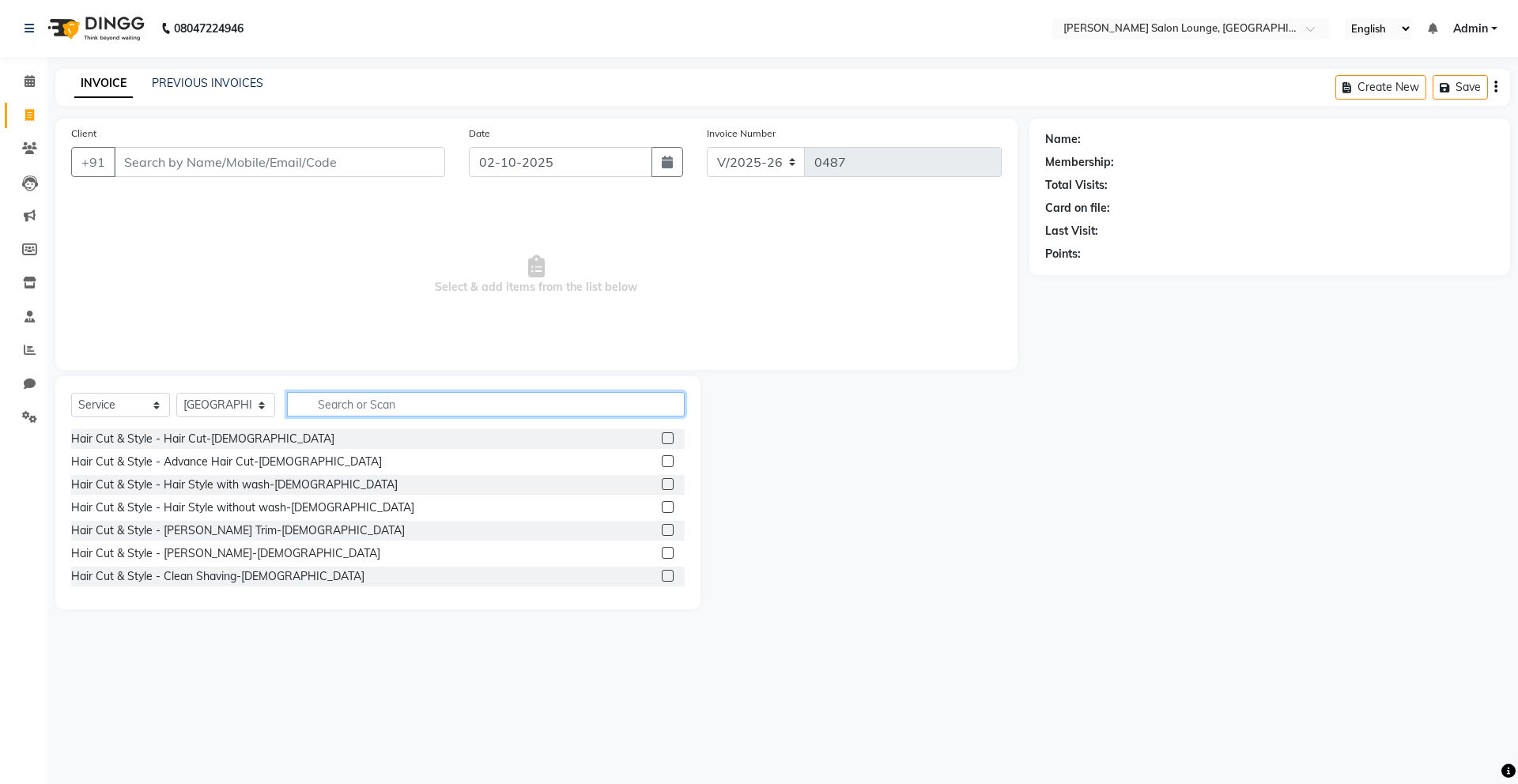
click at [441, 397] on input "text" at bounding box center [486, 403] width 398 height 24
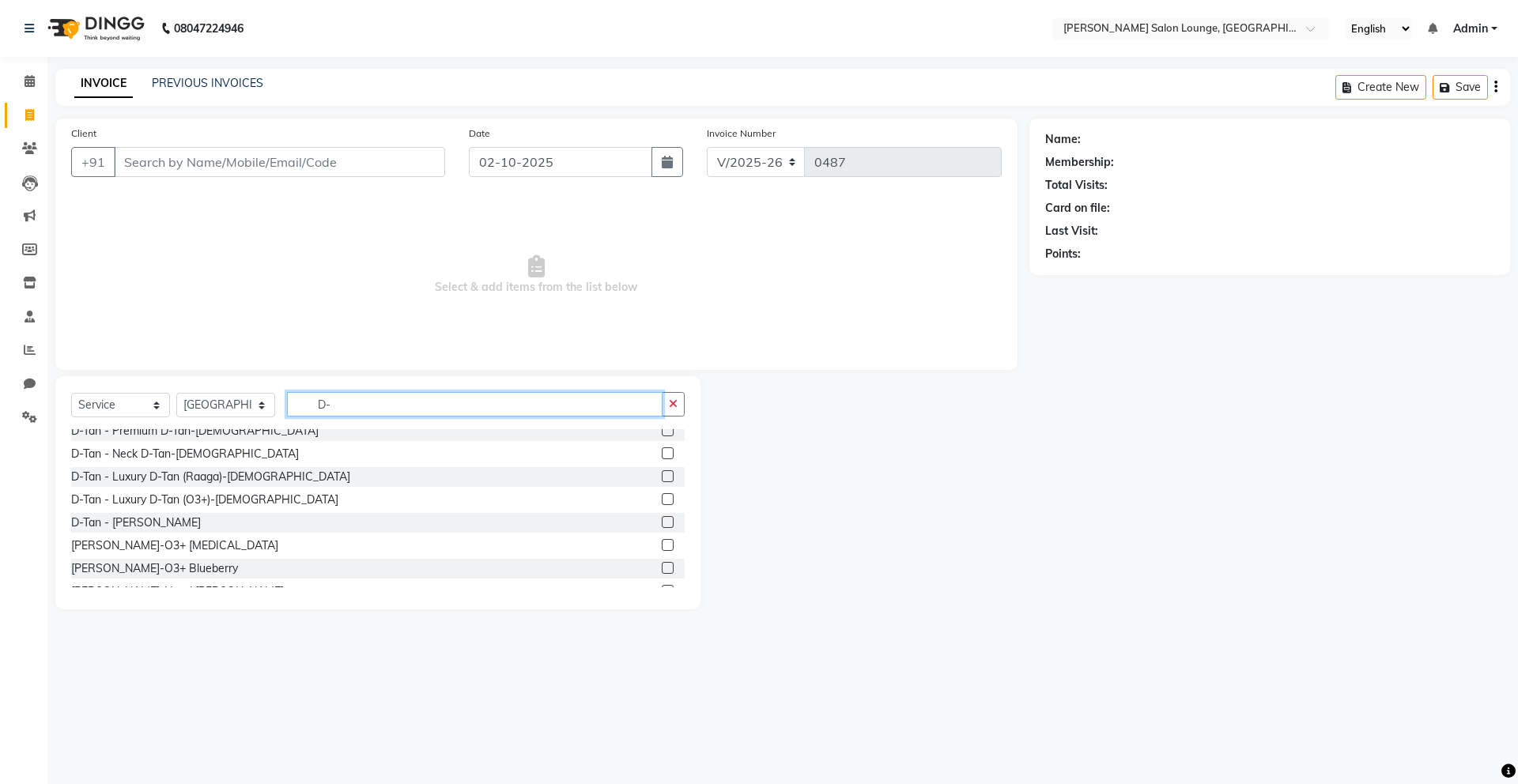
scroll to position [79, 0]
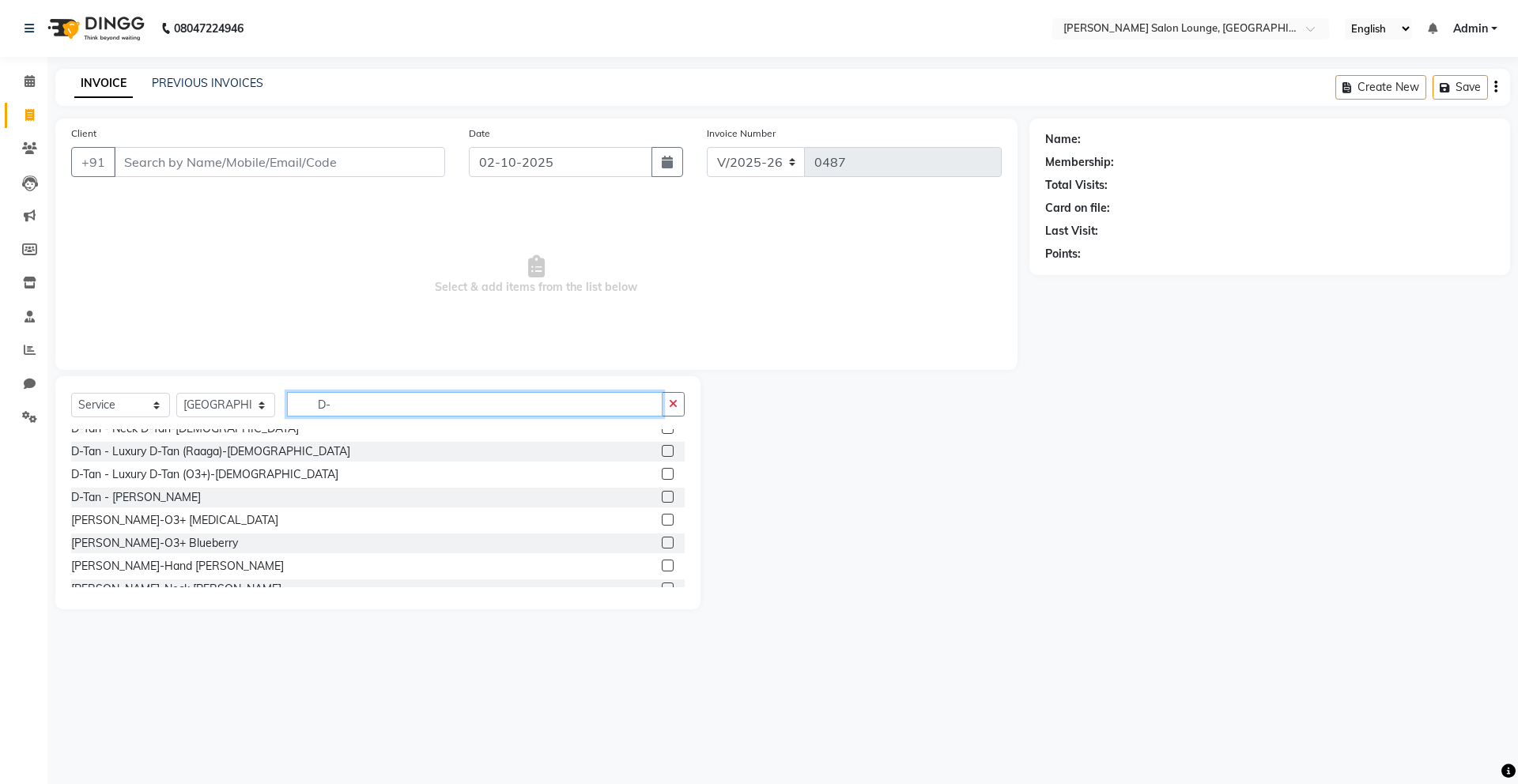
type input "D-"
click at [662, 498] on label at bounding box center [668, 496] width 12 height 12
click at [662, 498] on input "checkbox" at bounding box center [667, 497] width 10 height 10
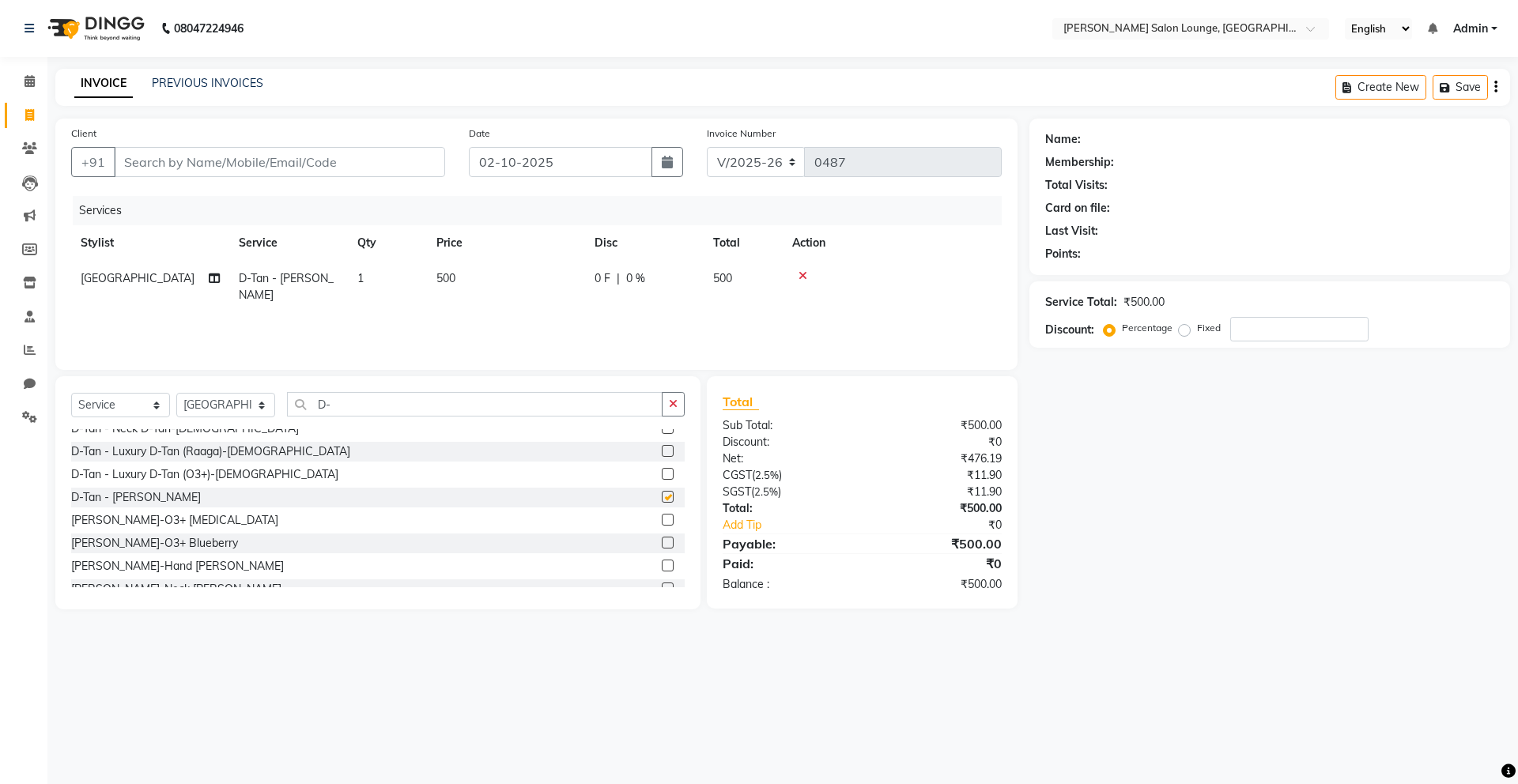
checkbox input "false"
click at [662, 515] on label at bounding box center [668, 520] width 12 height 12
click at [662, 515] on input "checkbox" at bounding box center [667, 520] width 10 height 10
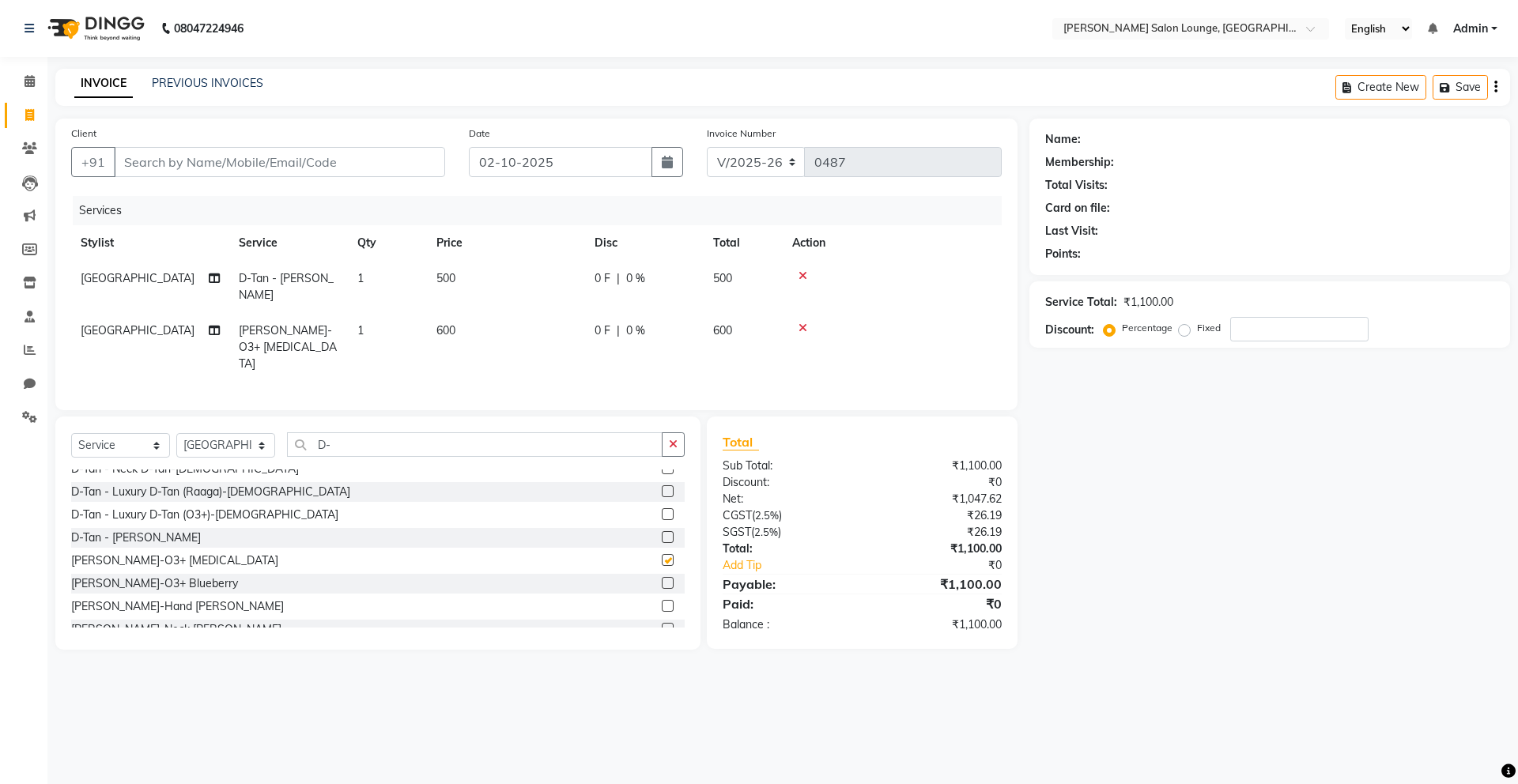
checkbox input "false"
click at [802, 270] on icon at bounding box center [802, 275] width 9 height 11
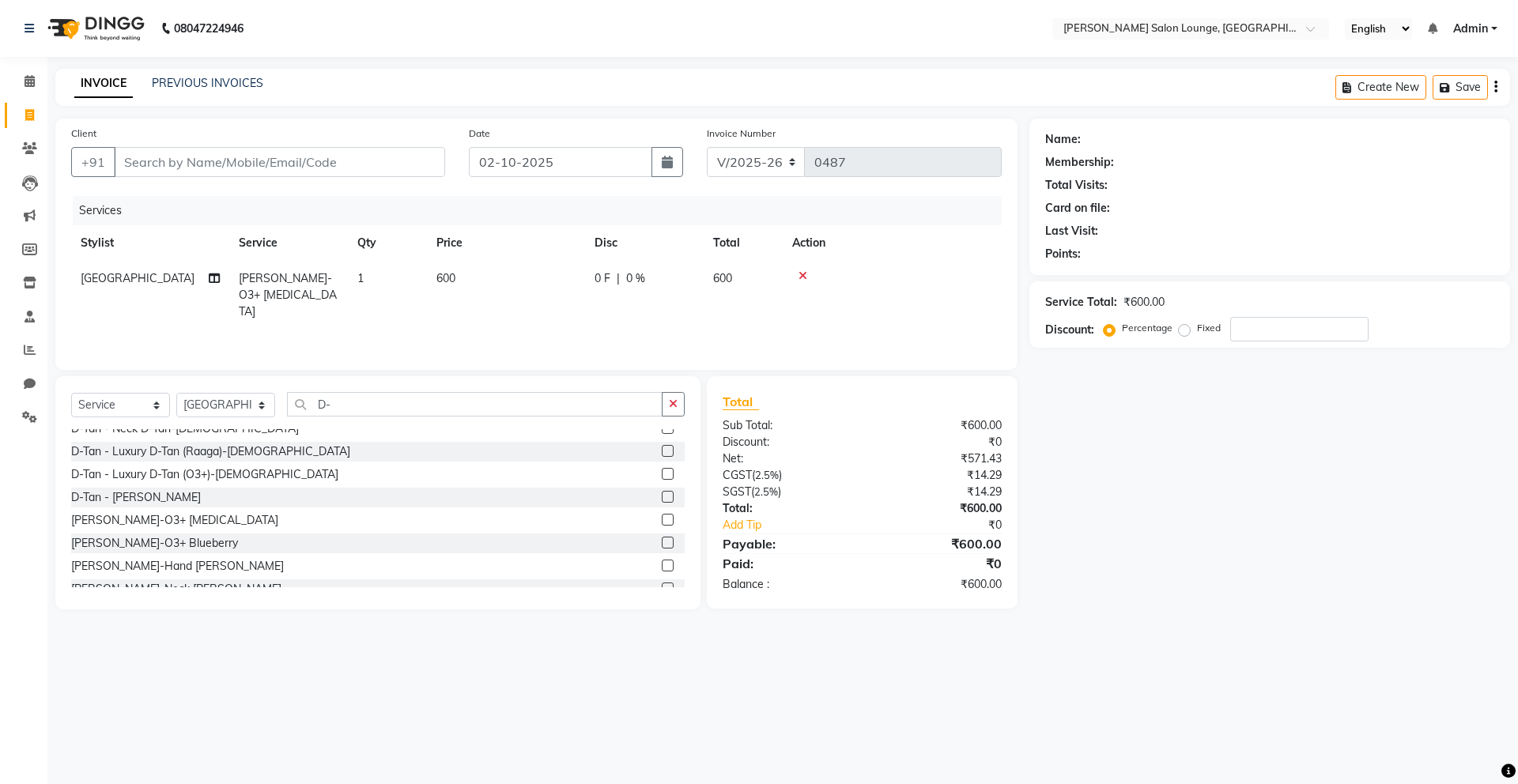
click at [682, 405] on button "button" at bounding box center [673, 403] width 23 height 24
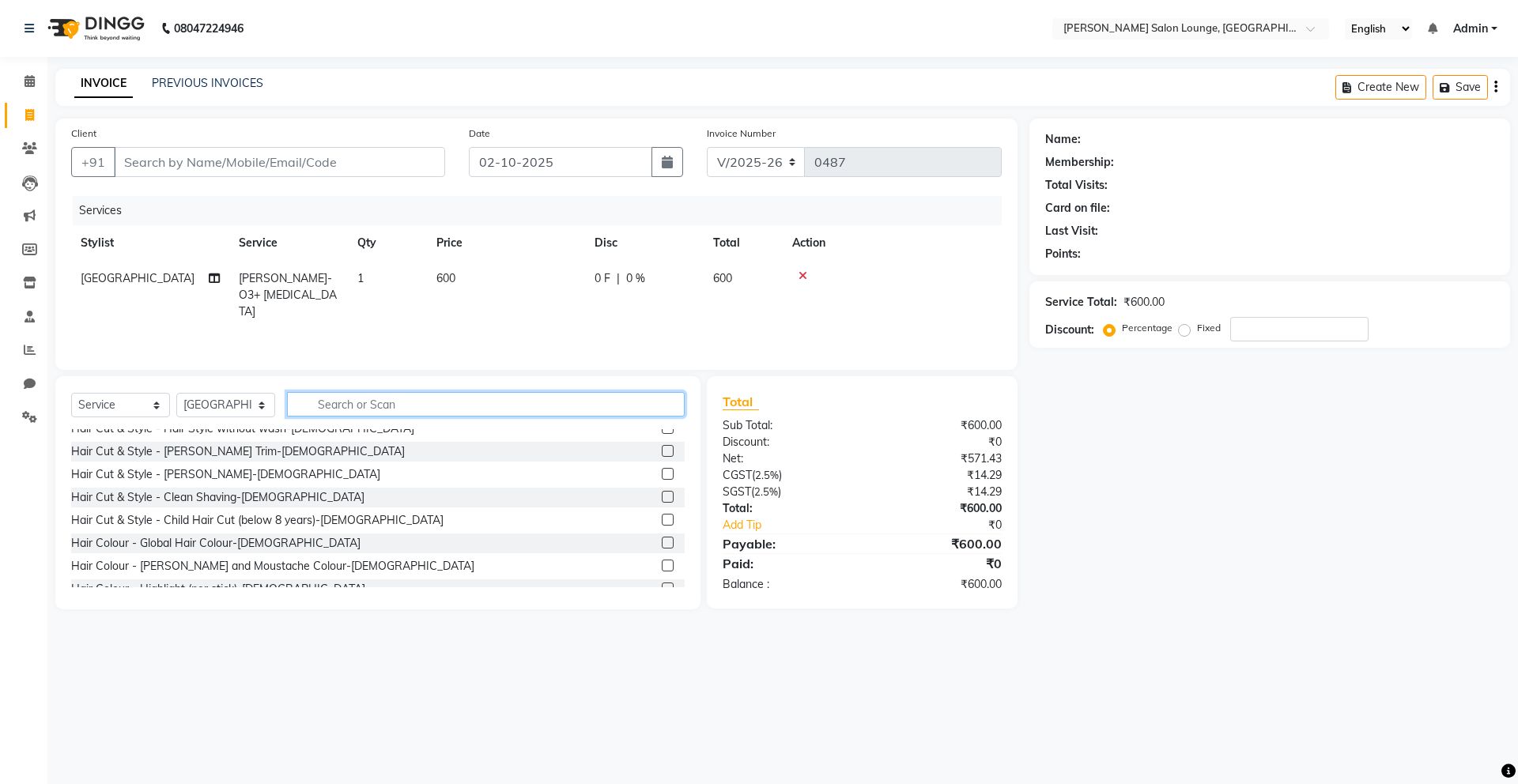
click at [580, 411] on input "text" at bounding box center [486, 403] width 398 height 24
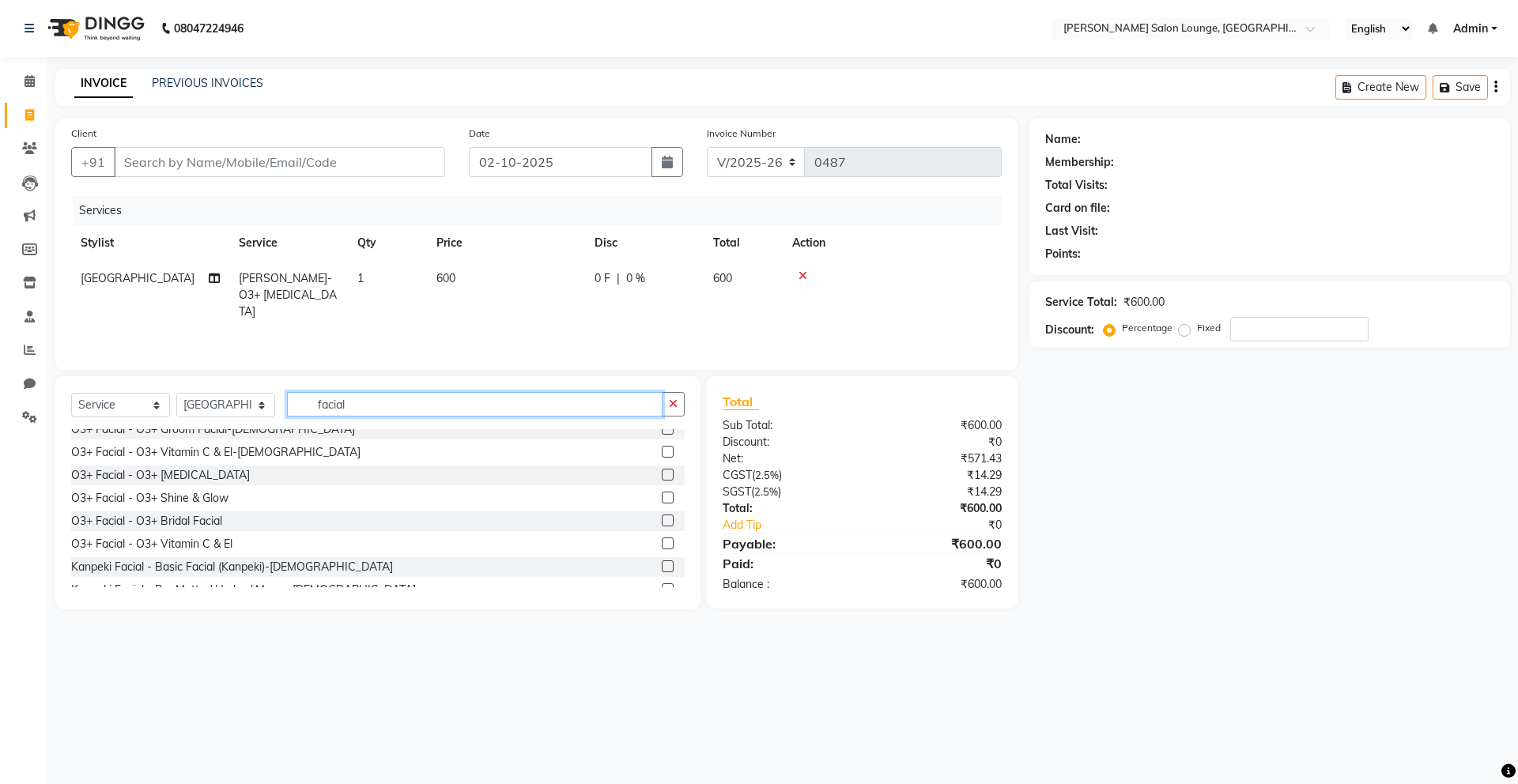
scroll to position [284, 0]
type input "facial"
click at [662, 478] on label at bounding box center [668, 476] width 12 height 12
click at [662, 478] on input "checkbox" at bounding box center [667, 476] width 10 height 10
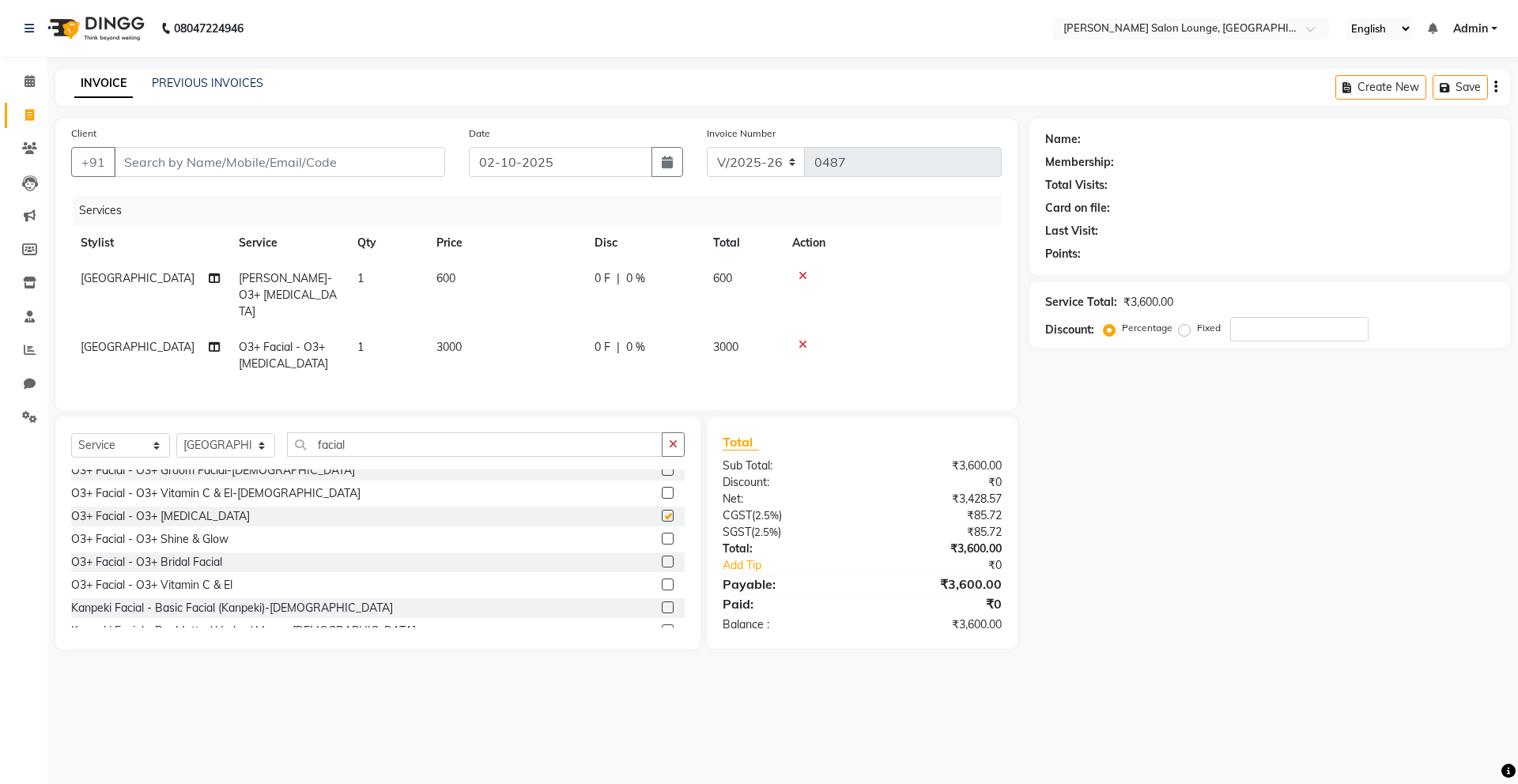
checkbox input "false"
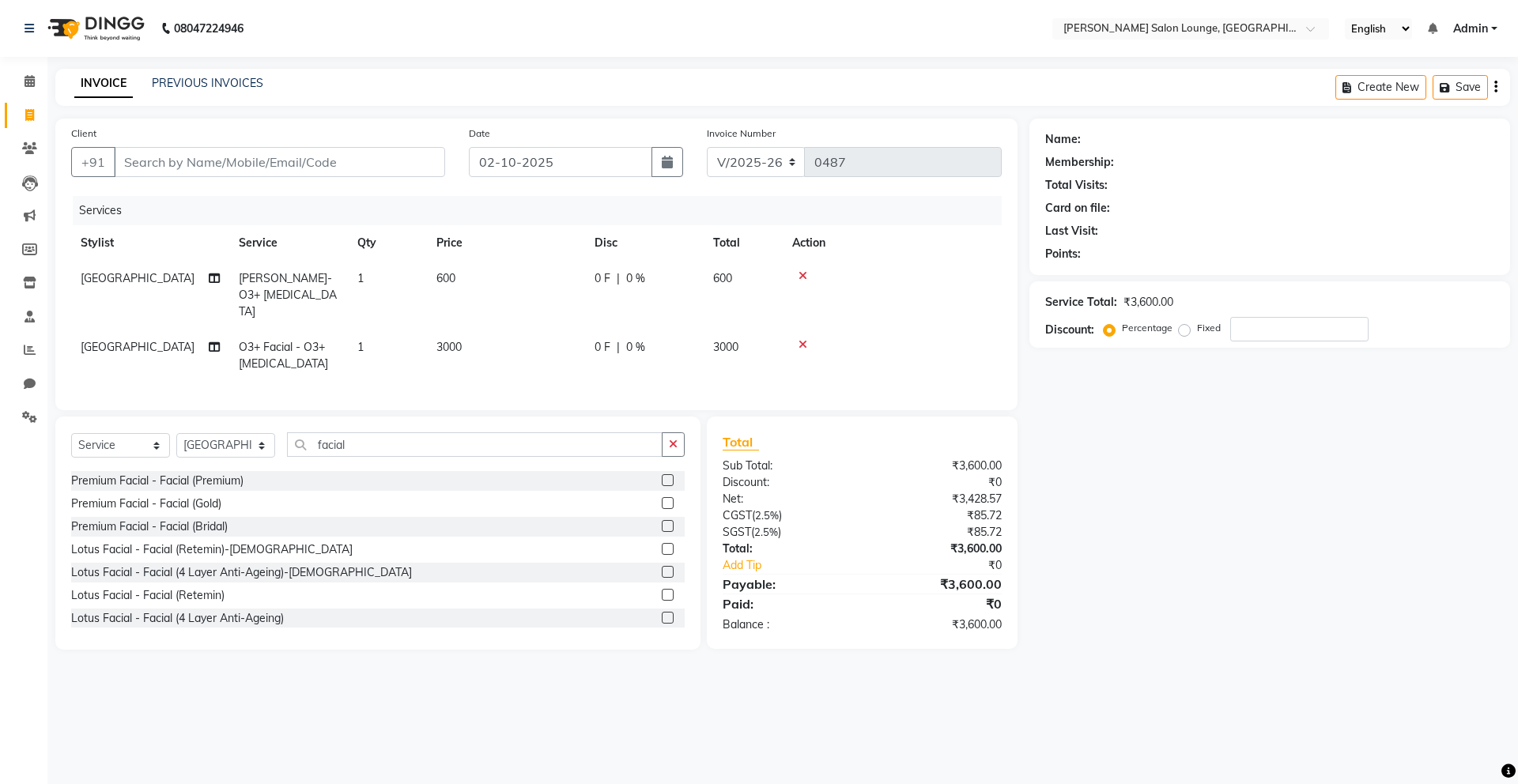
scroll to position [75, 0]
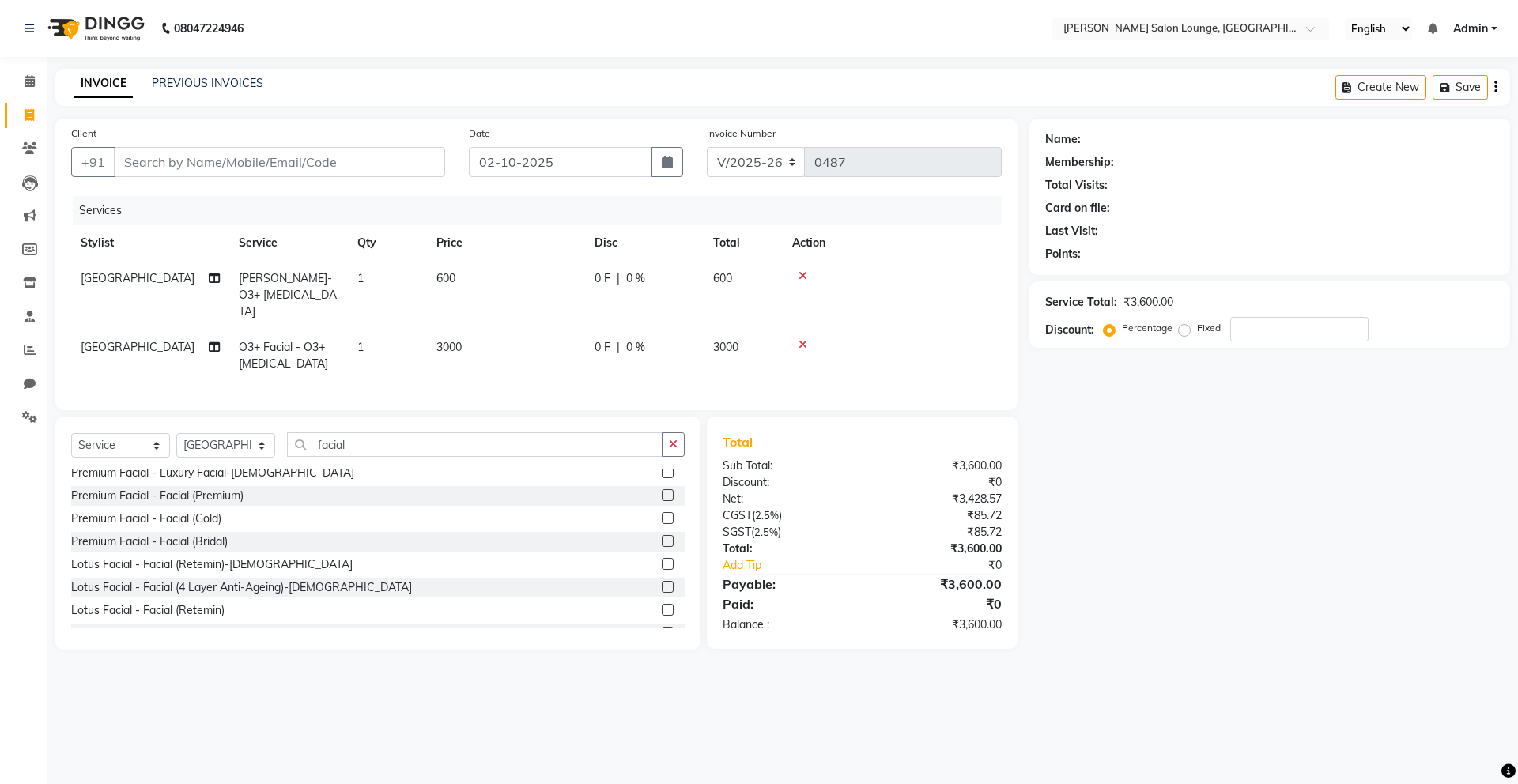
click at [662, 512] on label at bounding box center [668, 518] width 12 height 12
click at [662, 514] on input "checkbox" at bounding box center [667, 519] width 10 height 10
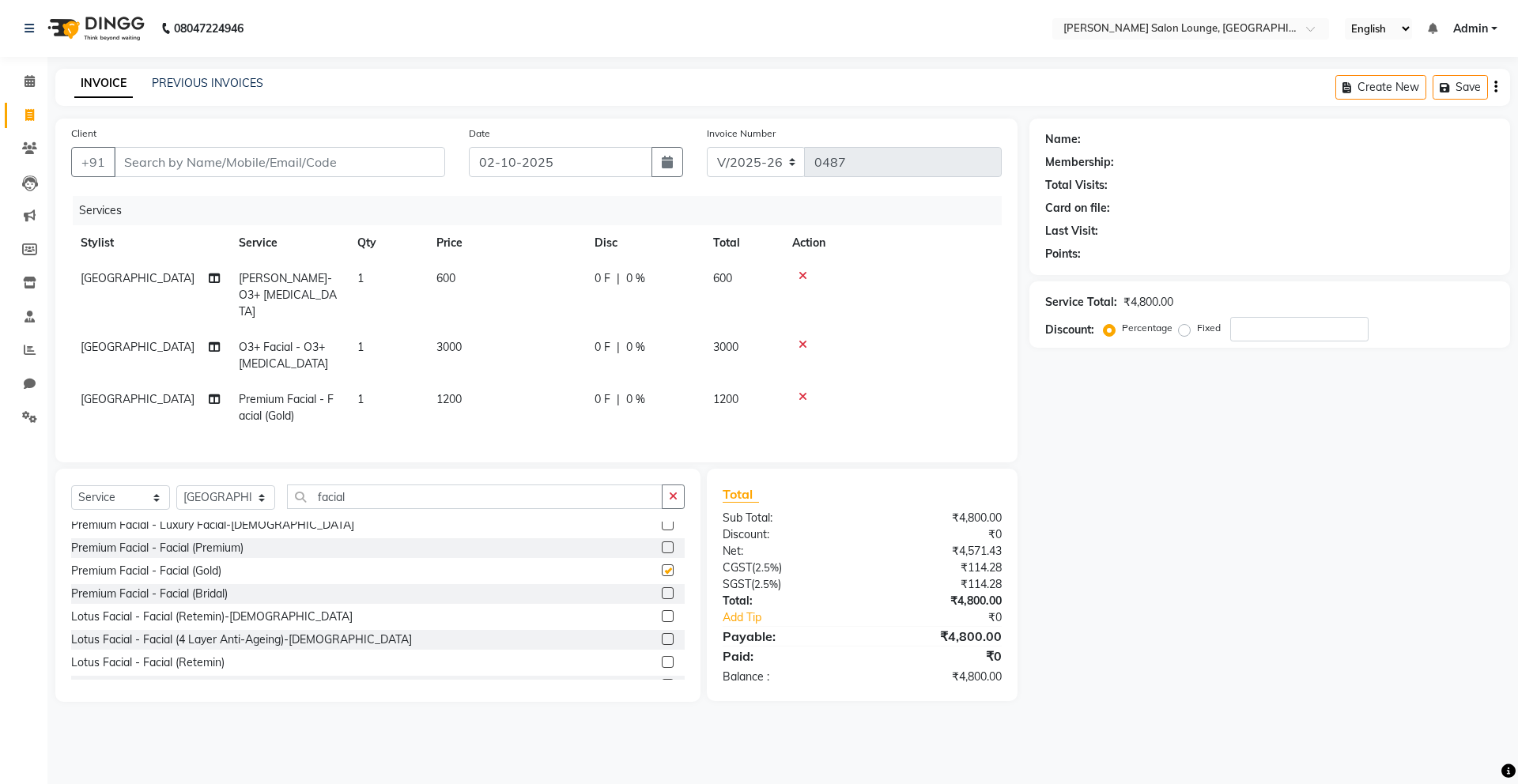
checkbox input "false"
click at [662, 588] on label at bounding box center [668, 593] width 12 height 12
click at [662, 588] on input "checkbox" at bounding box center [667, 593] width 10 height 10
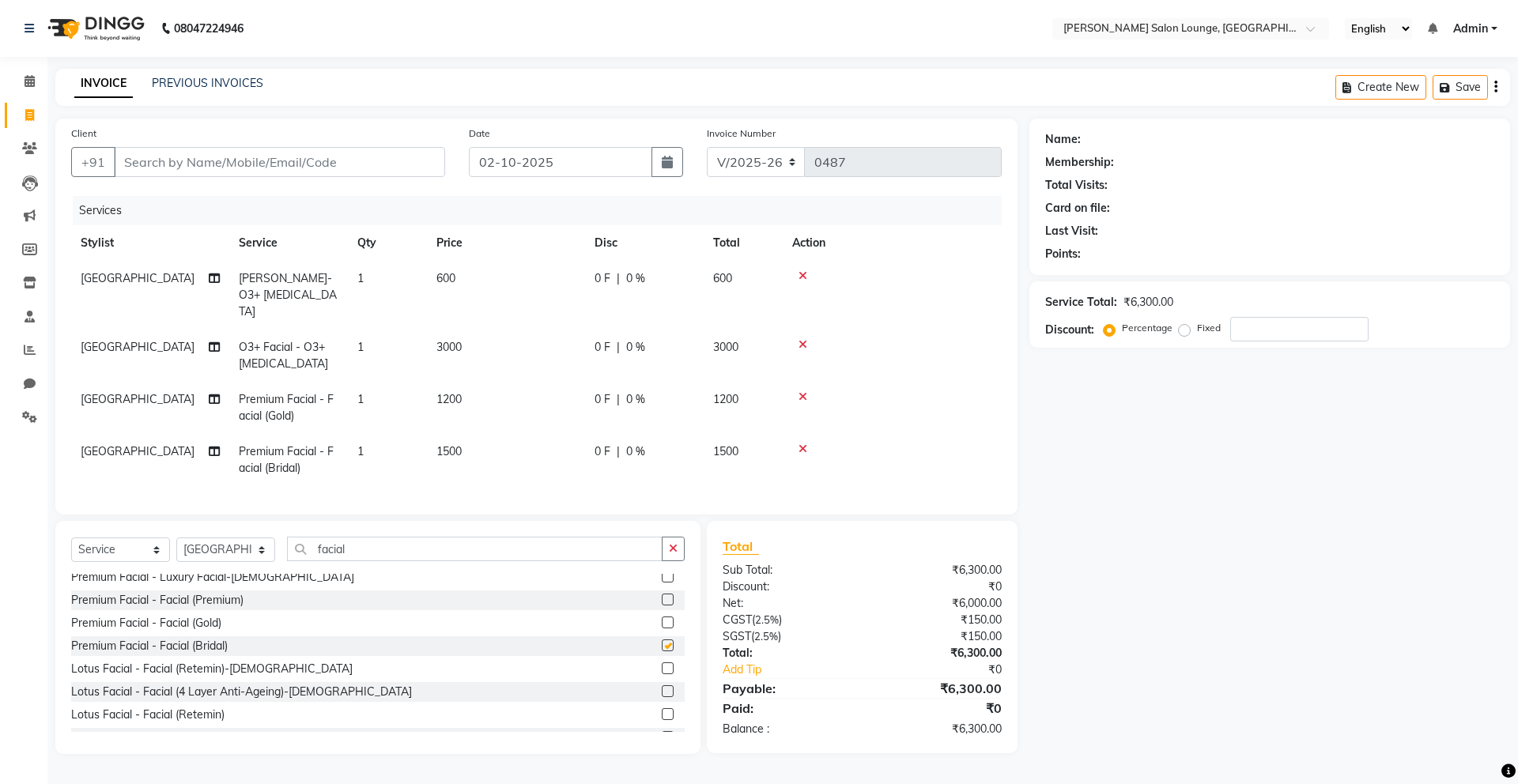
checkbox input "false"
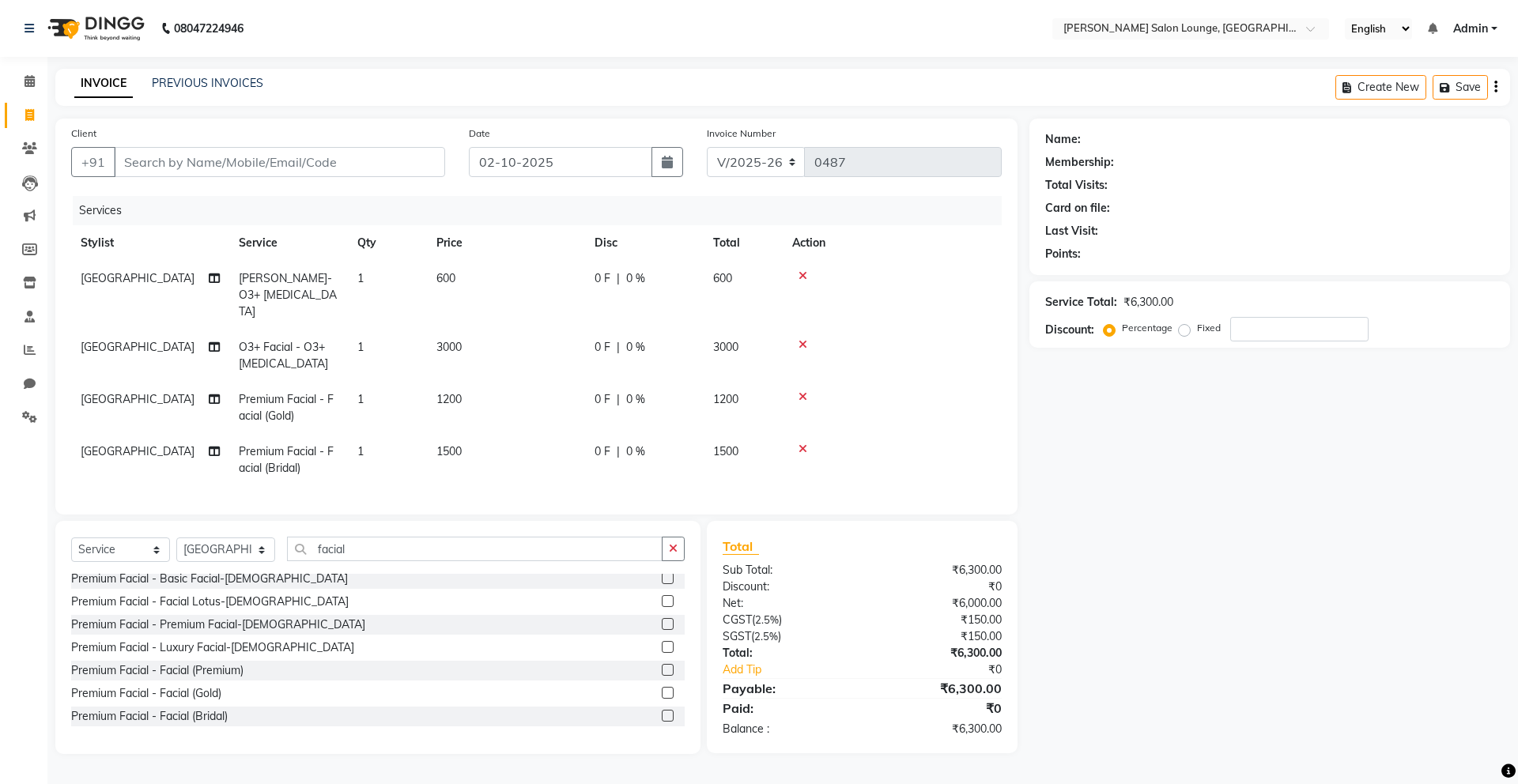
scroll to position [0, 0]
click at [806, 392] on icon at bounding box center [802, 396] width 9 height 11
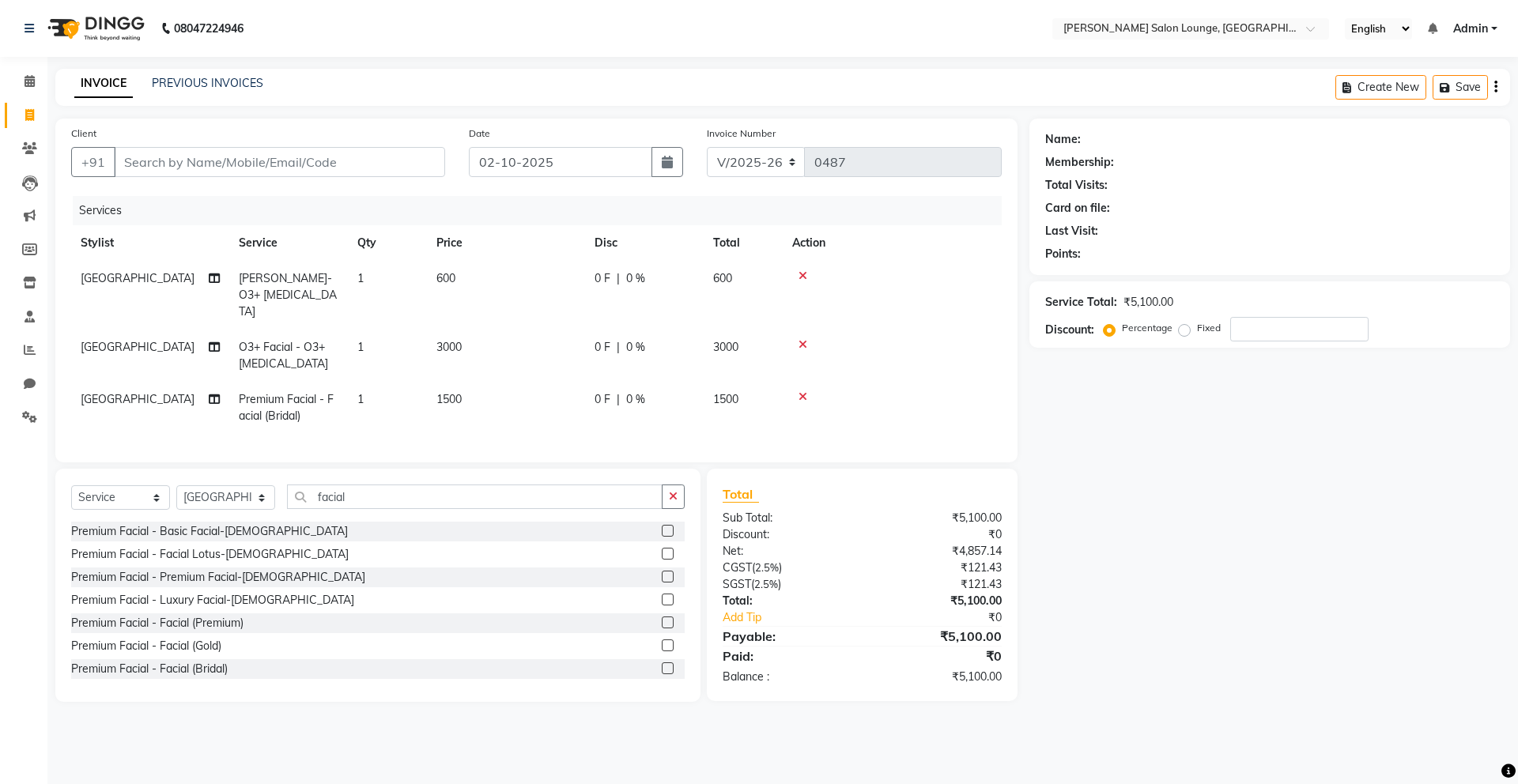
click at [803, 339] on icon at bounding box center [802, 344] width 9 height 11
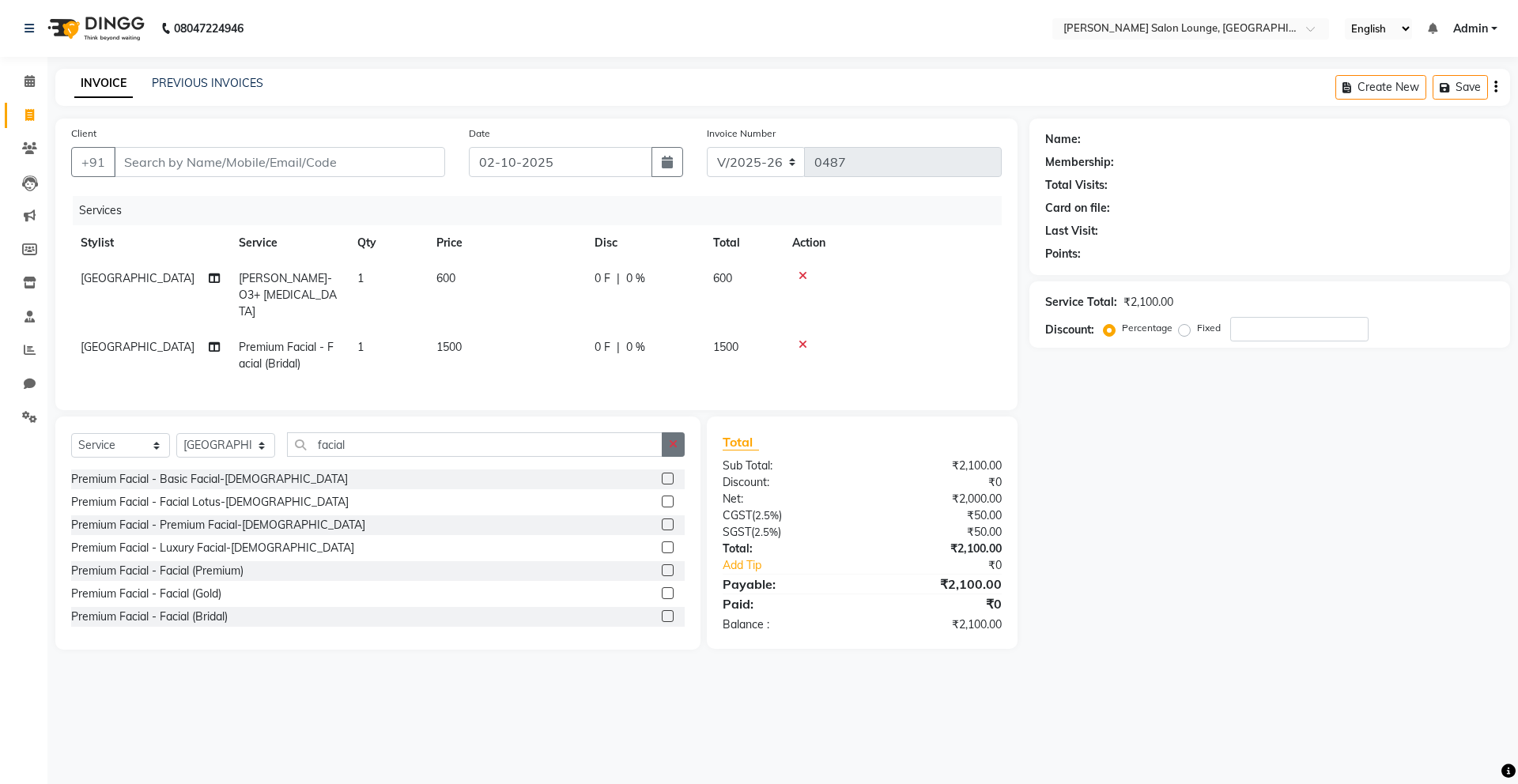
click at [667, 440] on button "button" at bounding box center [673, 444] width 23 height 24
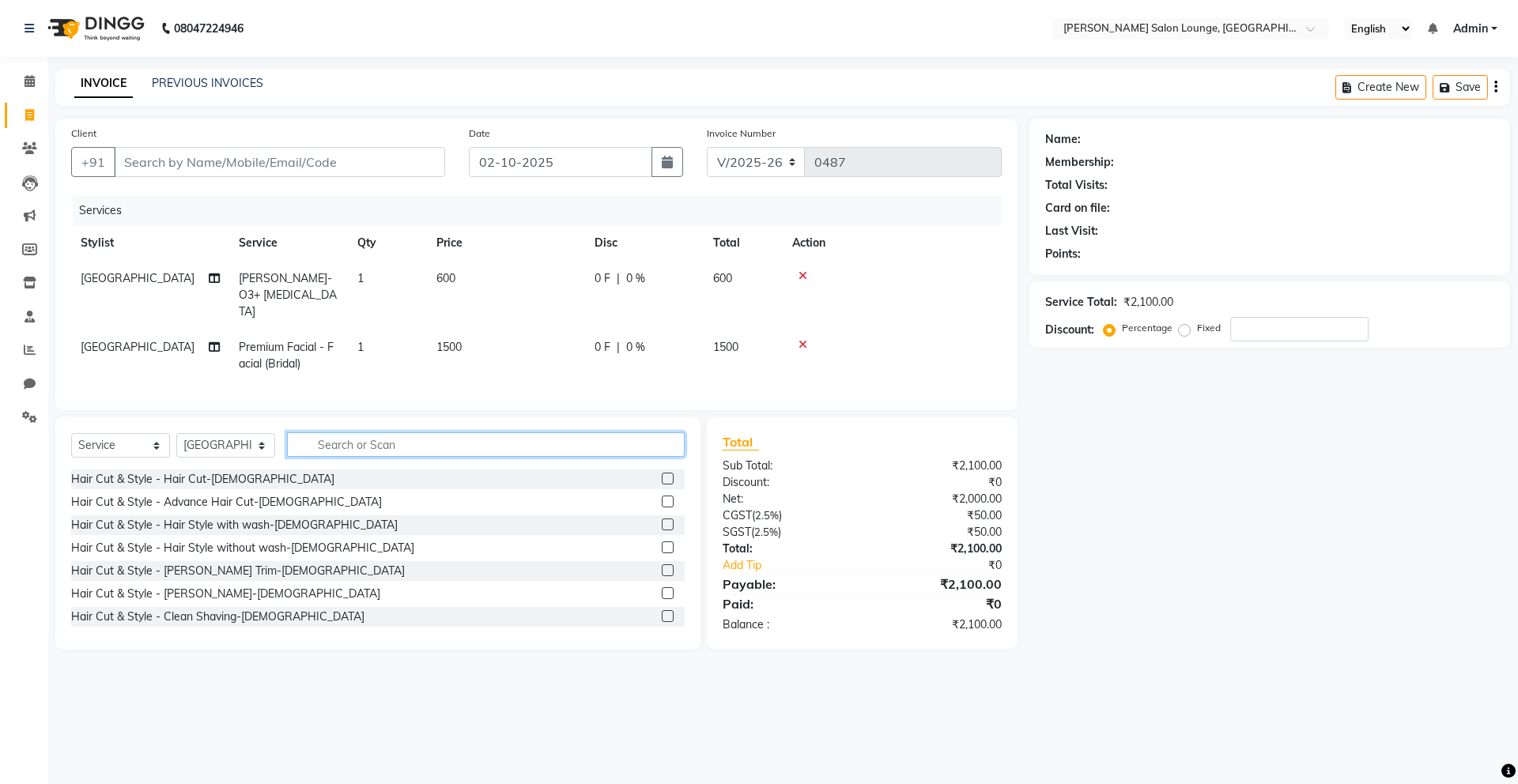
click at [576, 441] on input "text" at bounding box center [486, 444] width 398 height 24
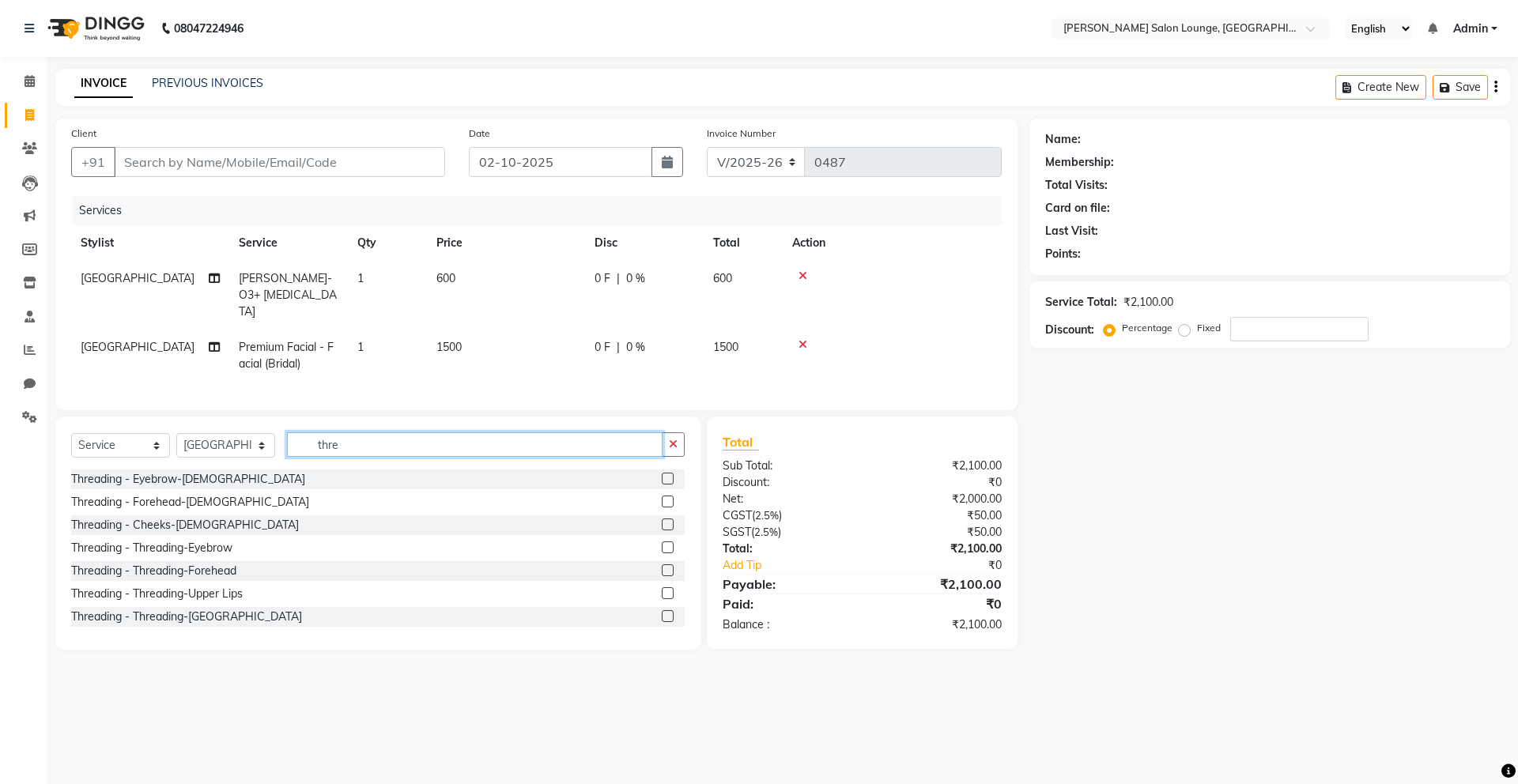
type input "thre"
click at [662, 541] on label at bounding box center [668, 547] width 12 height 12
click at [662, 543] on input "checkbox" at bounding box center [667, 548] width 10 height 10
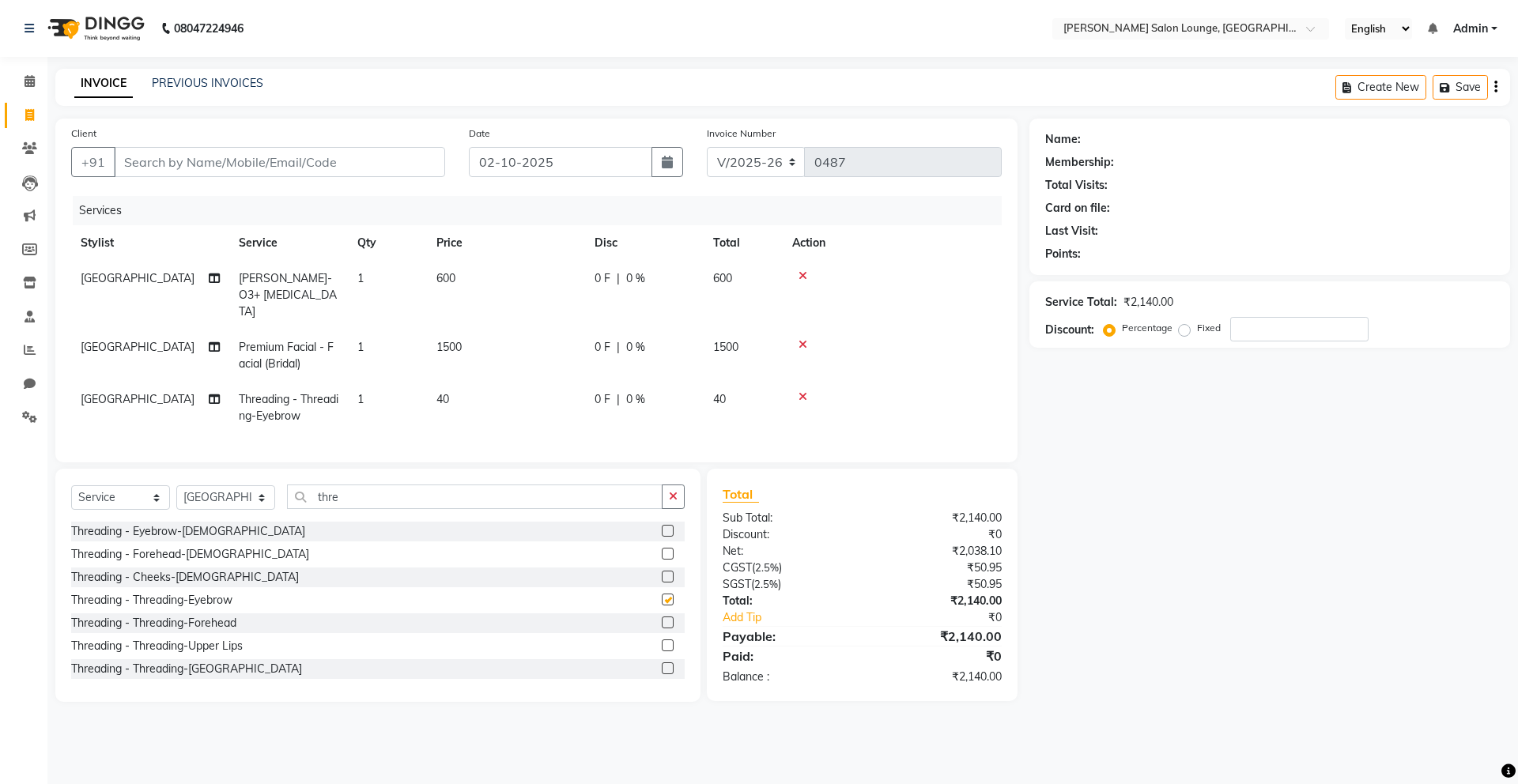
checkbox input "false"
click at [671, 491] on icon "button" at bounding box center [673, 495] width 9 height 11
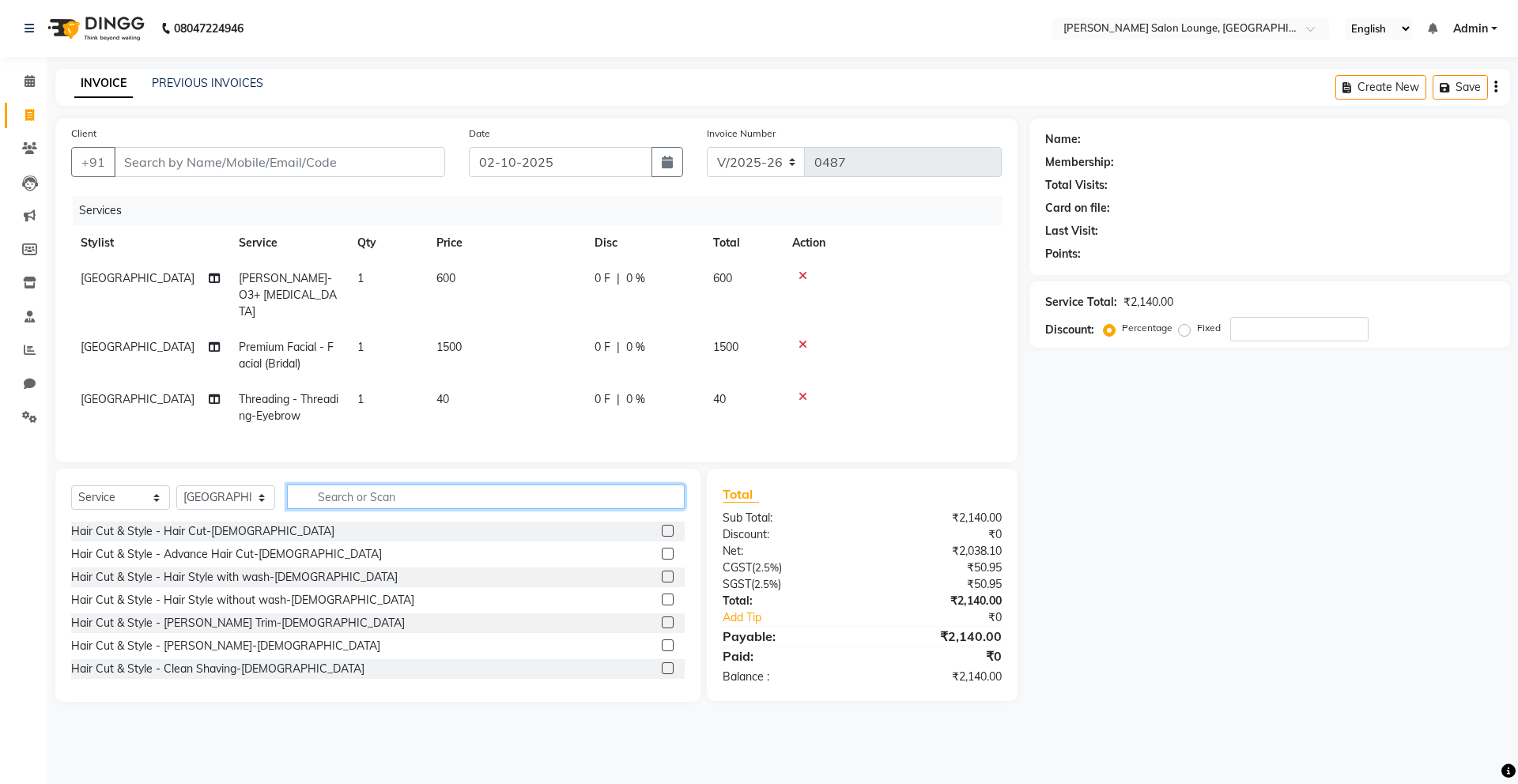
click at [599, 497] on input "text" at bounding box center [486, 496] width 398 height 24
click at [227, 494] on select "Select Stylist [PERSON_NAME] Admin Ningma [PERSON_NAME] [PERSON_NAME][DATE]" at bounding box center [225, 497] width 99 height 24
select select "89949"
click at [176, 485] on select "Select Stylist [PERSON_NAME] Admin Ningma [PERSON_NAME] [PERSON_NAME][DATE]" at bounding box center [225, 497] width 99 height 24
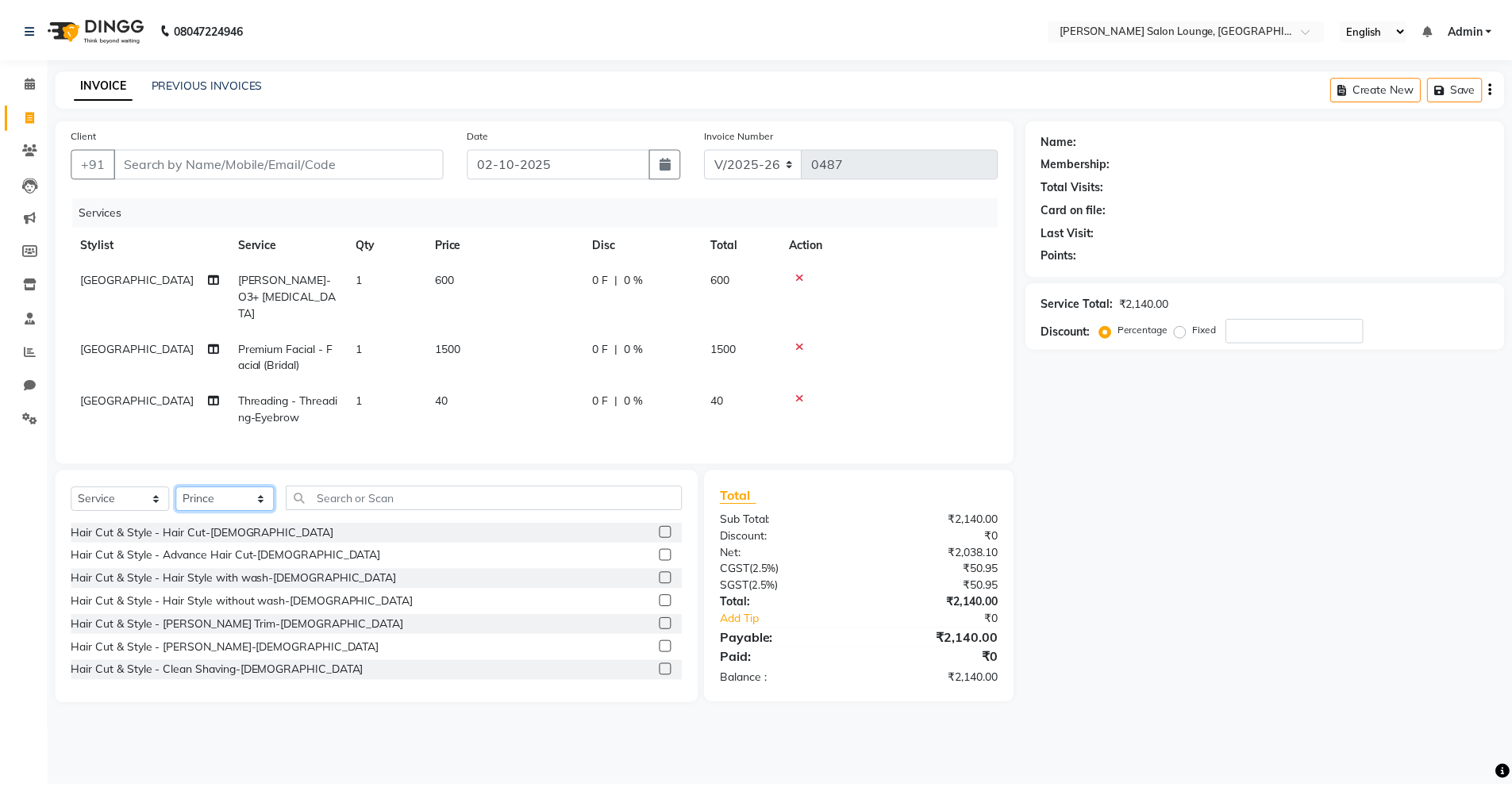
scroll to position [44, 0]
click at [665, 645] on label at bounding box center [670, 649] width 12 height 12
click at [665, 645] on input "checkbox" at bounding box center [669, 649] width 10 height 10
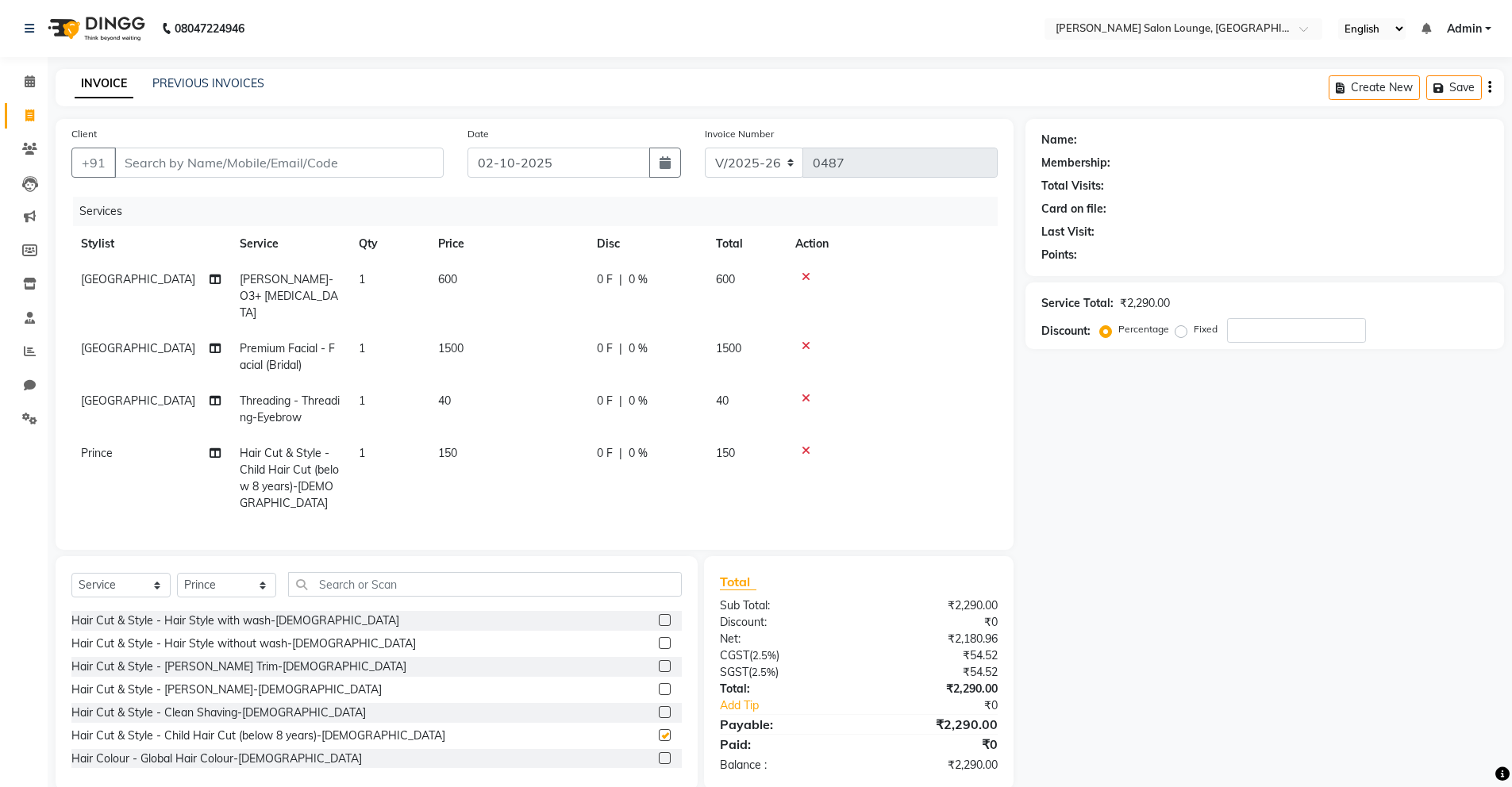
checkbox input "false"
click at [924, 435] on td at bounding box center [892, 478] width 212 height 85
